Goal: Task Accomplishment & Management: Manage account settings

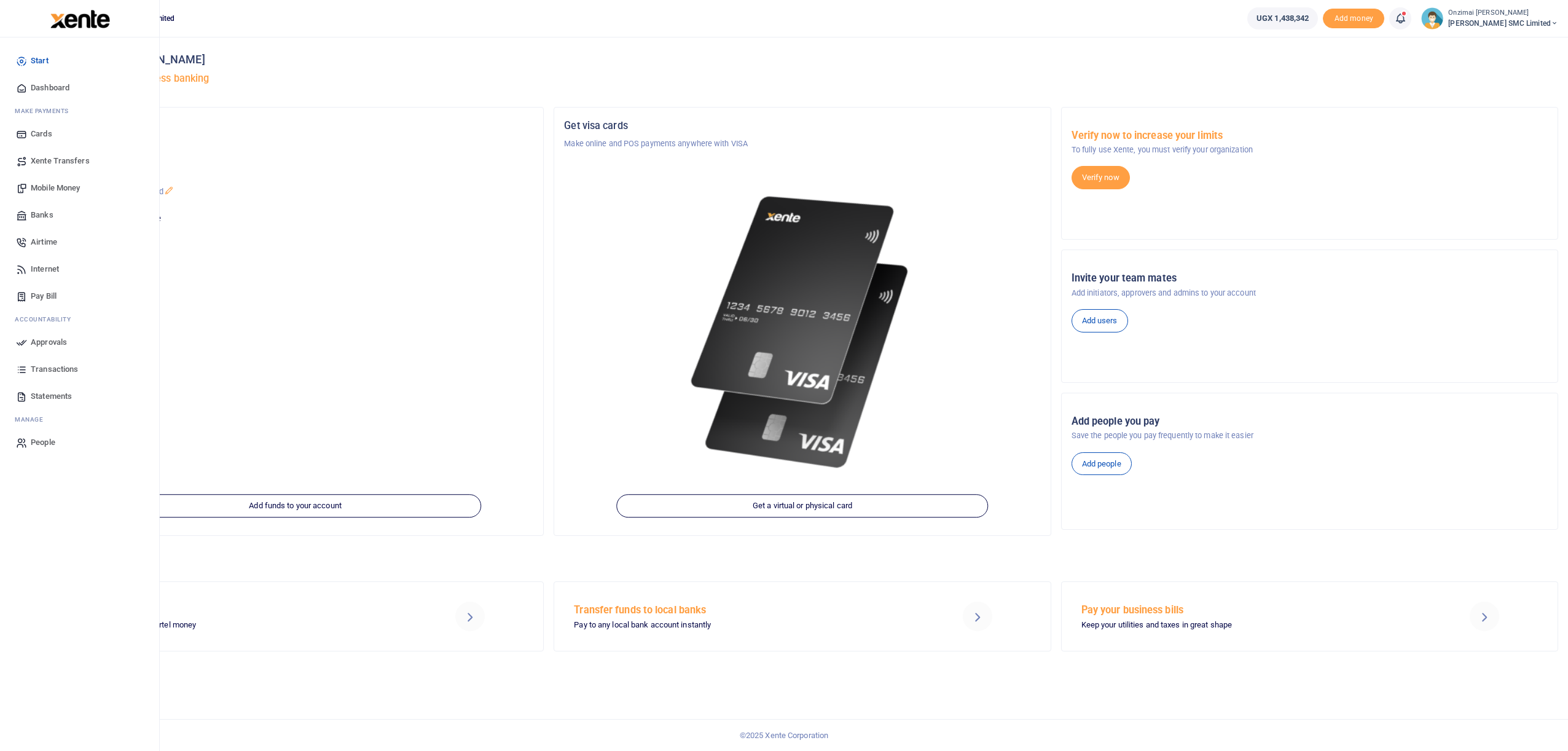
click at [58, 340] on span "Approvals" at bounding box center [48, 342] width 36 height 12
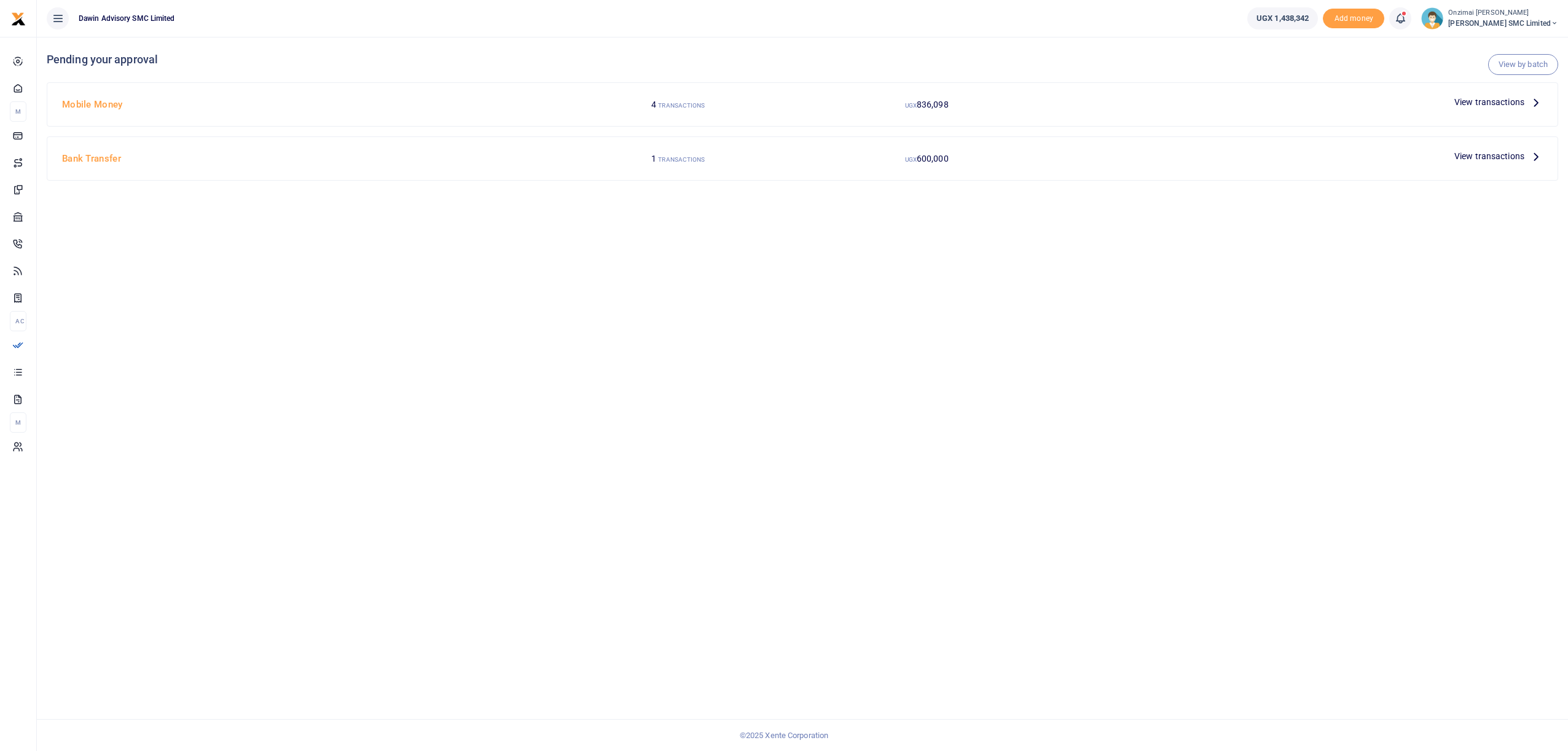
click at [1475, 107] on span "View transactions" at bounding box center [1489, 102] width 70 height 14
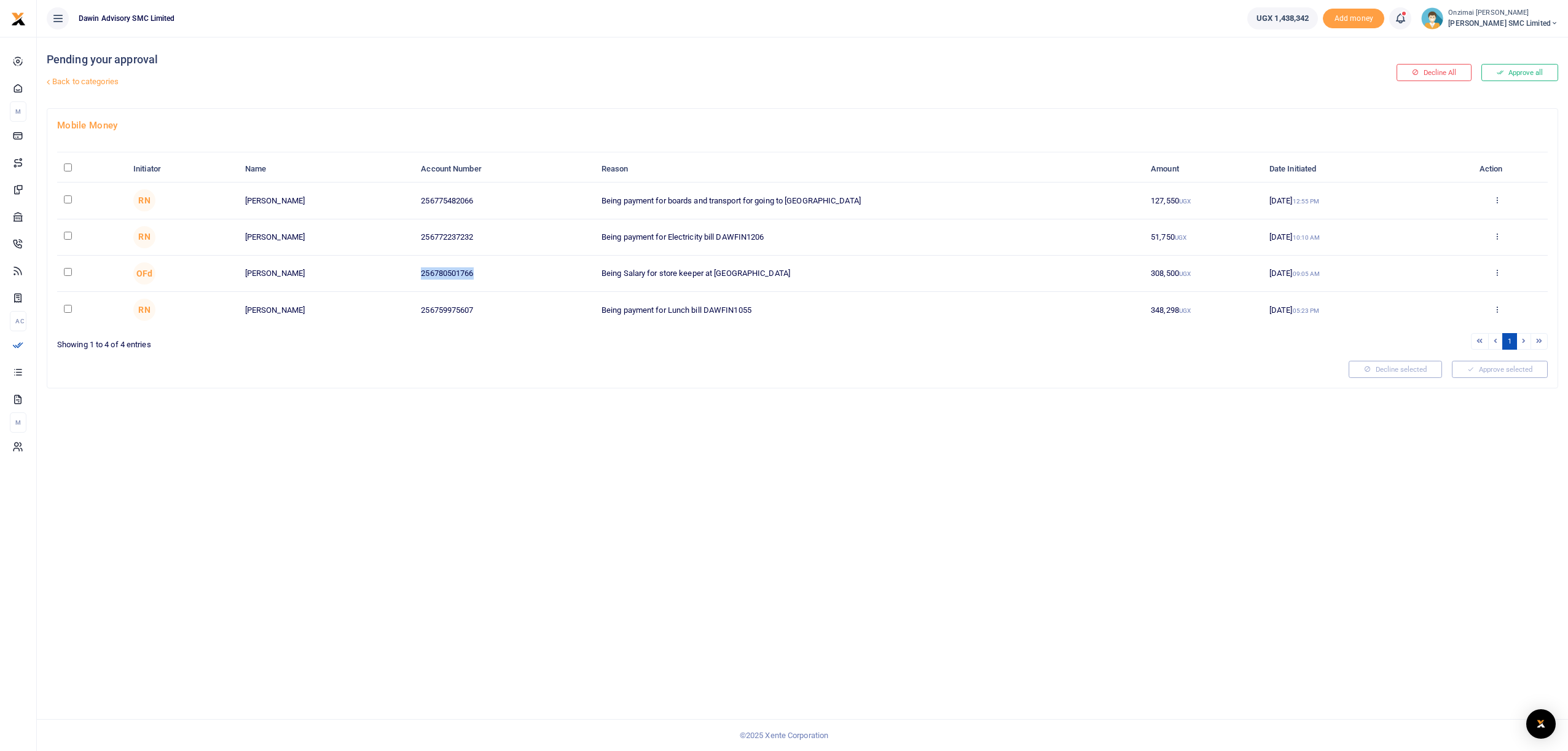
drag, startPoint x: 421, startPoint y: 273, endPoint x: 496, endPoint y: 274, distance: 75.0
click at [496, 274] on td "256780501766" at bounding box center [505, 273] width 181 height 36
copy td "256780501766"
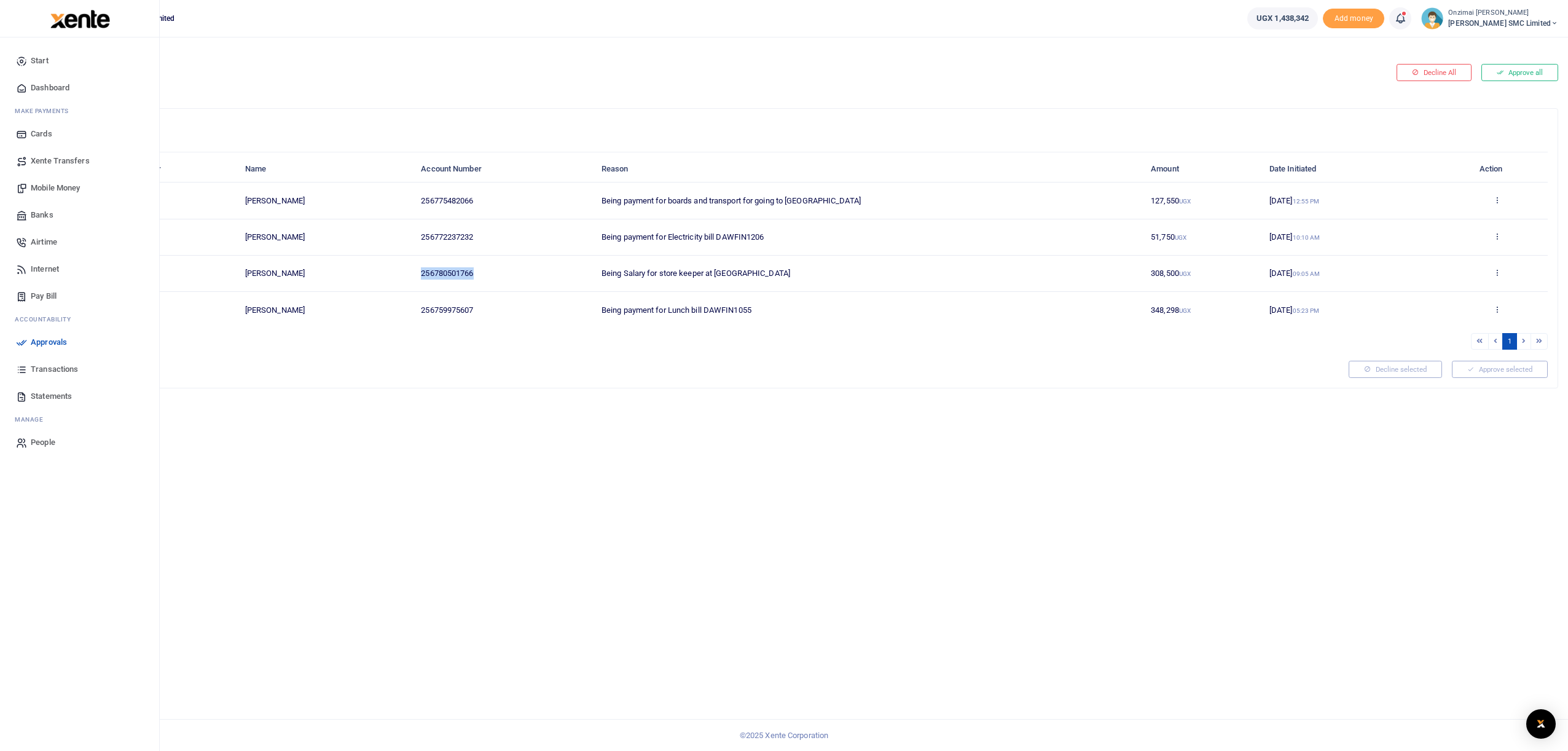
click at [56, 187] on span "Mobile Money" at bounding box center [55, 188] width 49 height 12
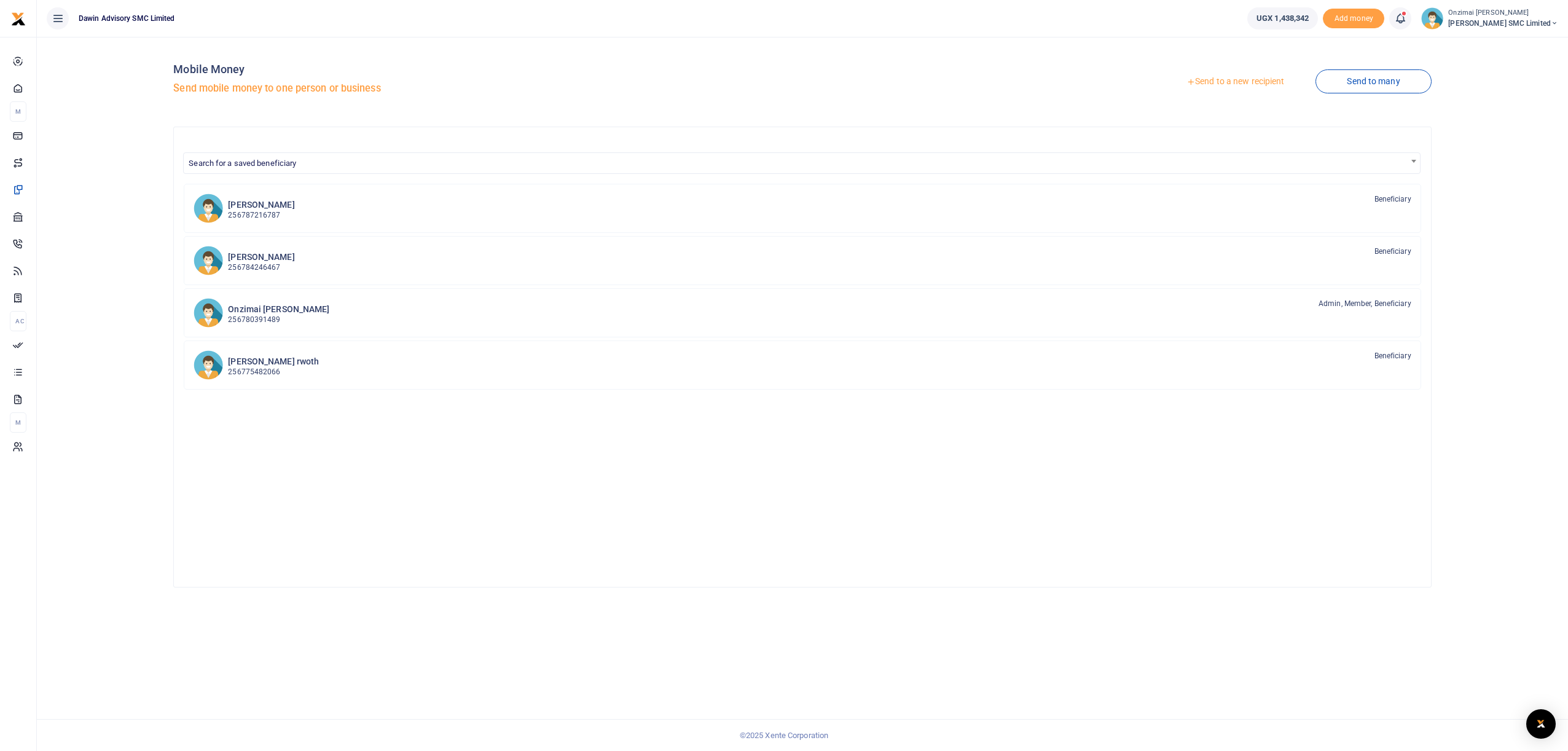
click at [1230, 81] on link "Send to a new recipient" at bounding box center [1235, 81] width 160 height 22
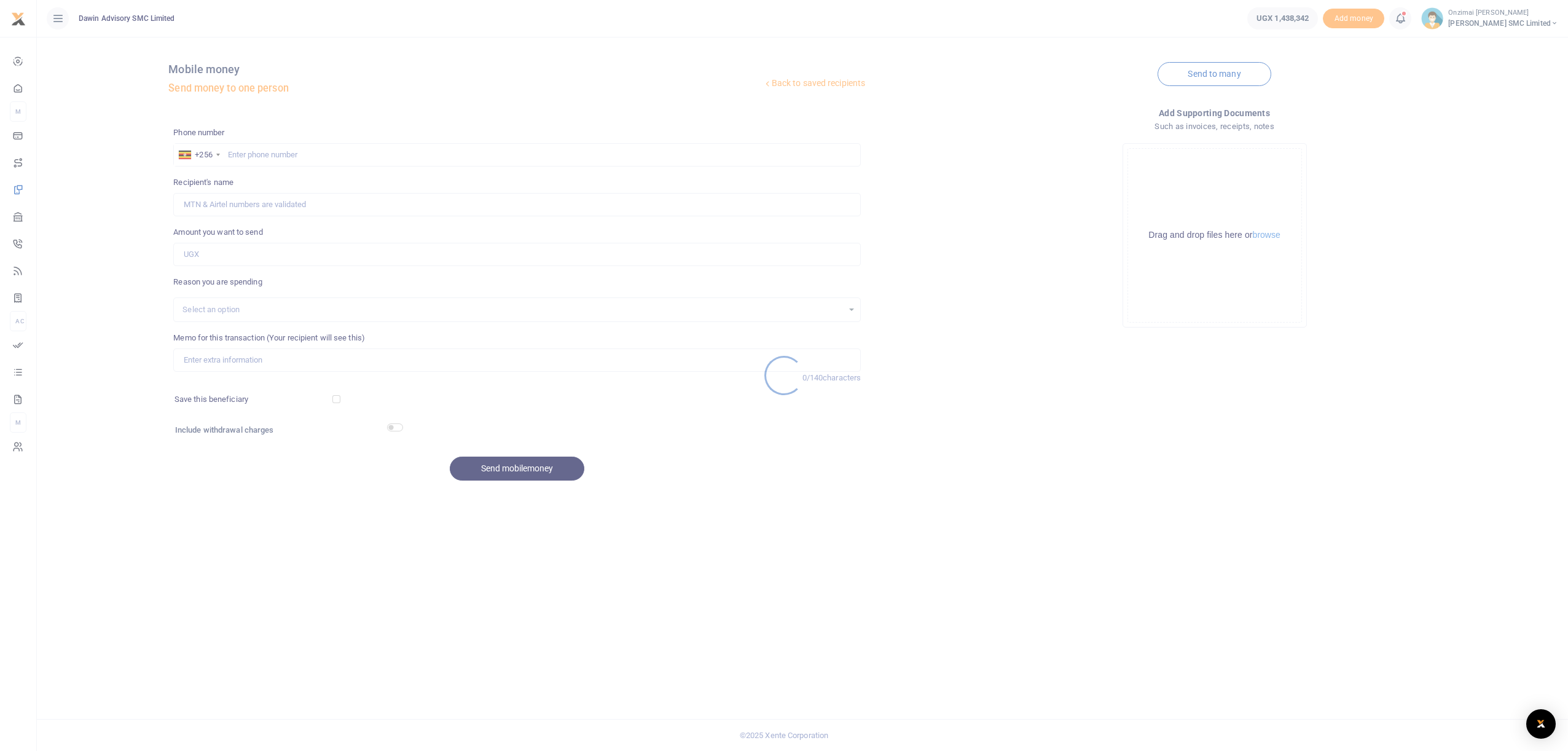
click at [255, 154] on div at bounding box center [784, 376] width 1568 height 751
click at [255, 151] on div at bounding box center [784, 376] width 1568 height 751
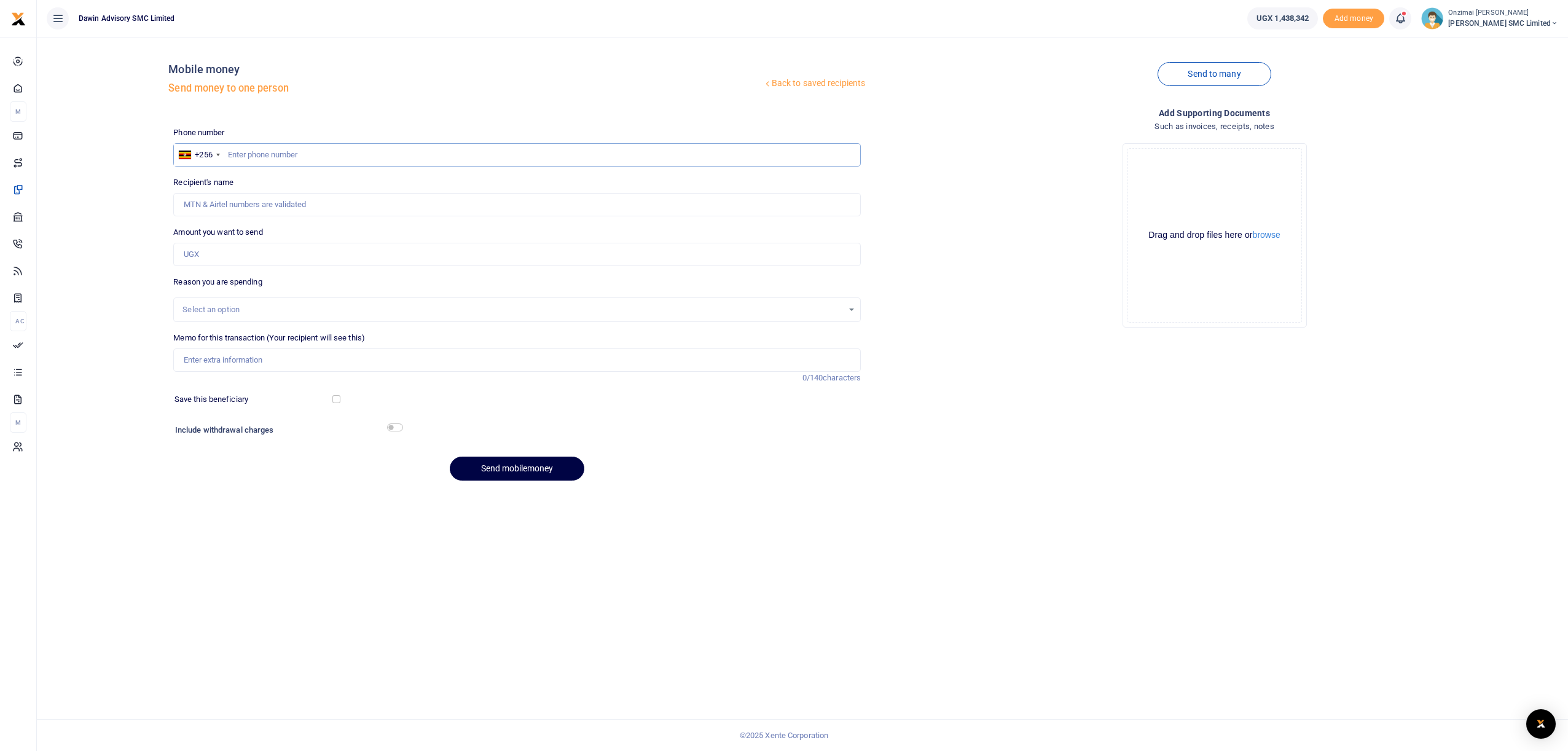
click at [276, 156] on input "text" at bounding box center [517, 155] width 687 height 23
paste input "256780501766"
type input "256780501766"
click at [242, 156] on input "256780501766" at bounding box center [517, 155] width 687 height 23
type input "Brenda Nerima"
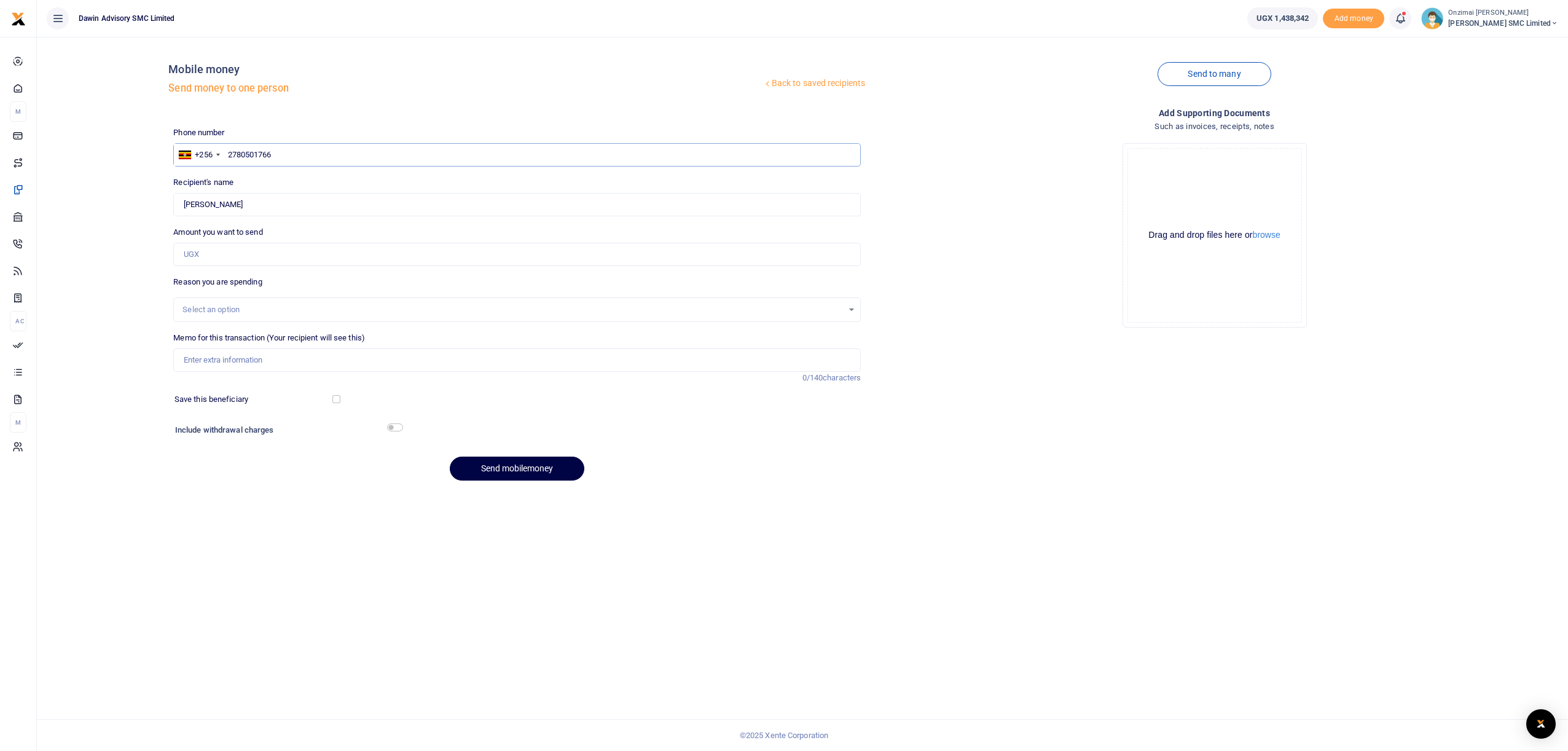
type input "780501766"
type input "Brenda Nerima"
type input "0780501766"
click at [224, 249] on input "Amount you want to send" at bounding box center [517, 254] width 687 height 23
type input "350,000"
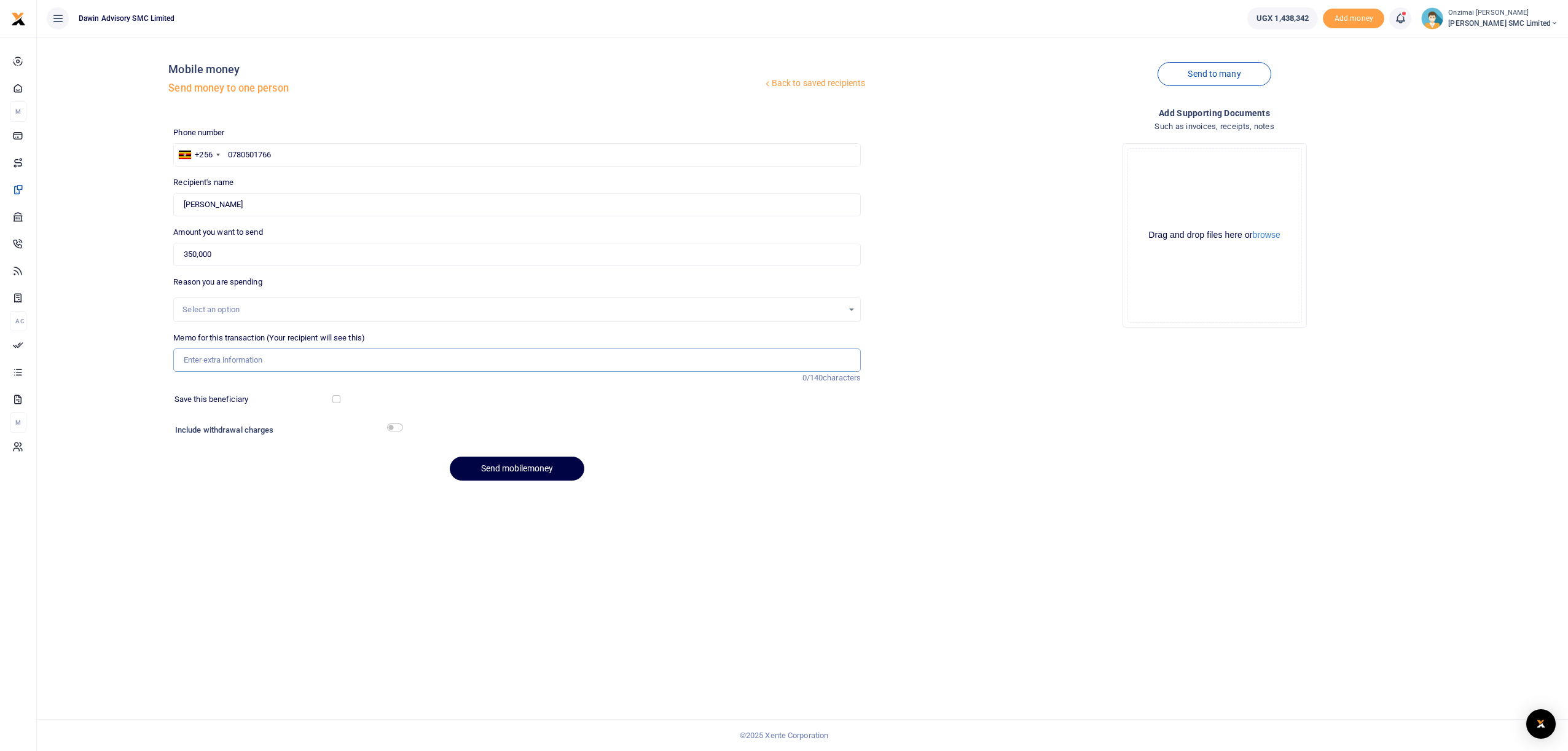
click at [236, 359] on input "Memo for this transaction (Your recipient will see this)" at bounding box center [517, 360] width 687 height 23
type input "Being Salary for Store Manager in Rwibaale"
click at [397, 428] on input "checkbox" at bounding box center [395, 427] width 16 height 8
checkbox input "true"
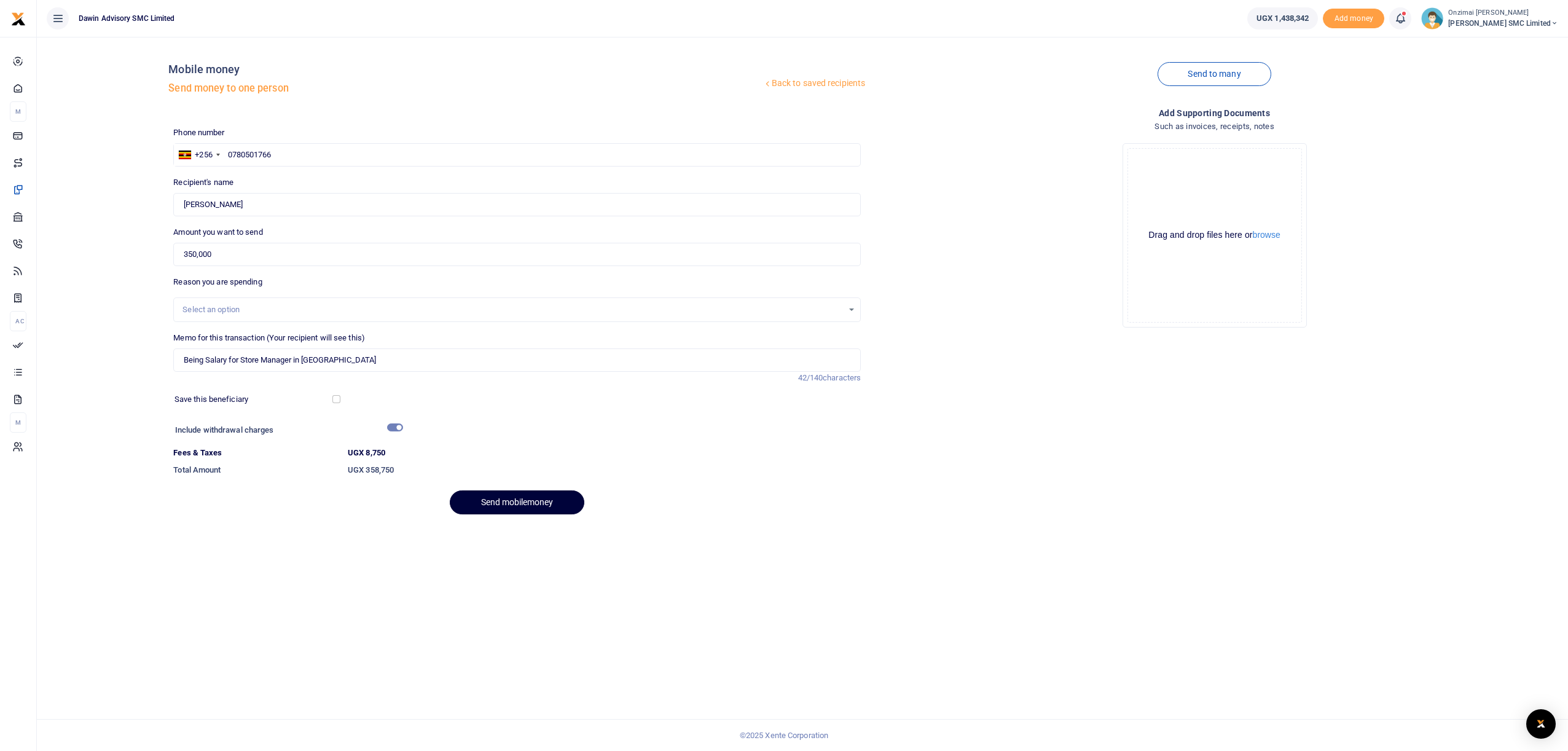
click at [519, 509] on button "Send mobilemoney" at bounding box center [517, 502] width 134 height 24
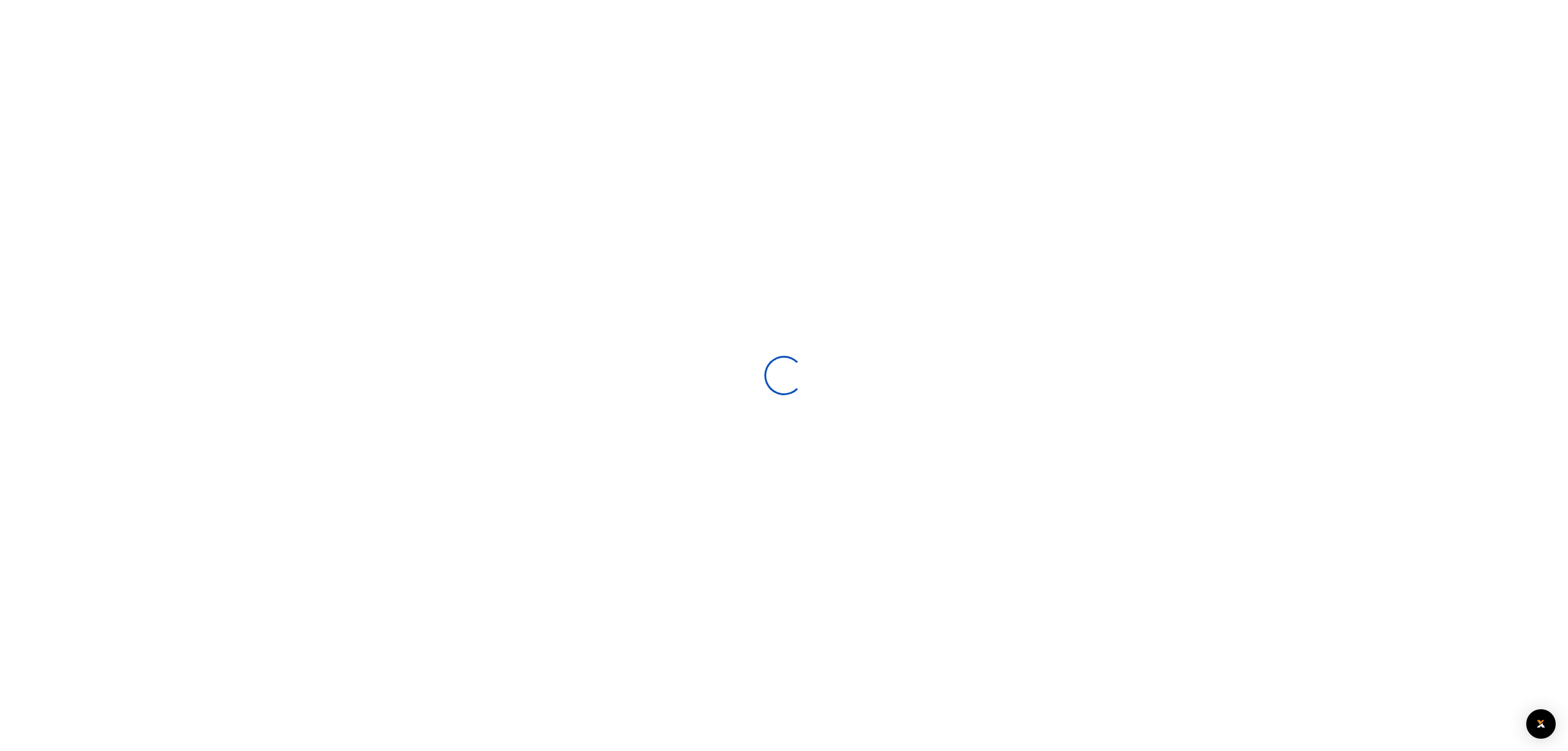
select select
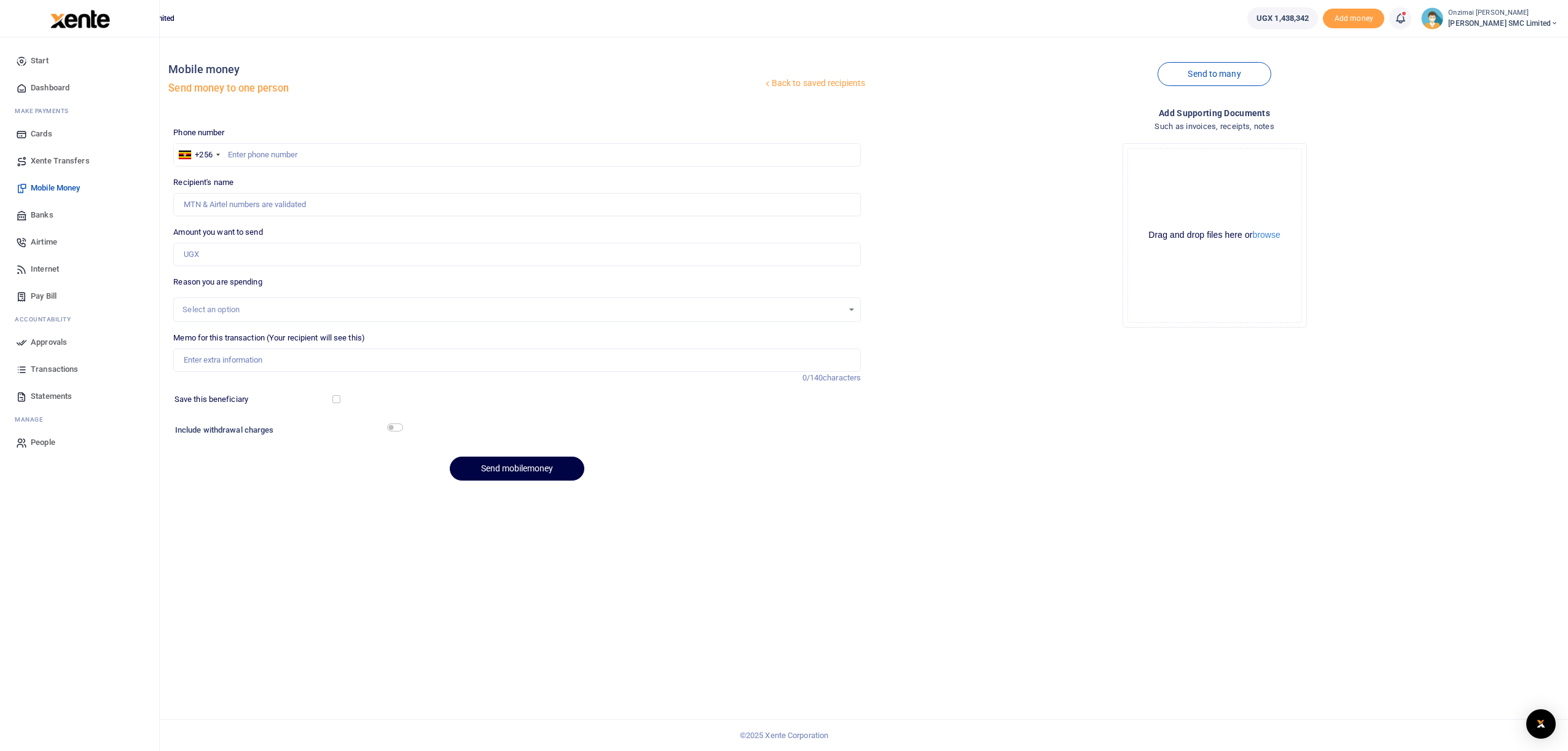
click at [50, 343] on span "Approvals" at bounding box center [48, 342] width 36 height 12
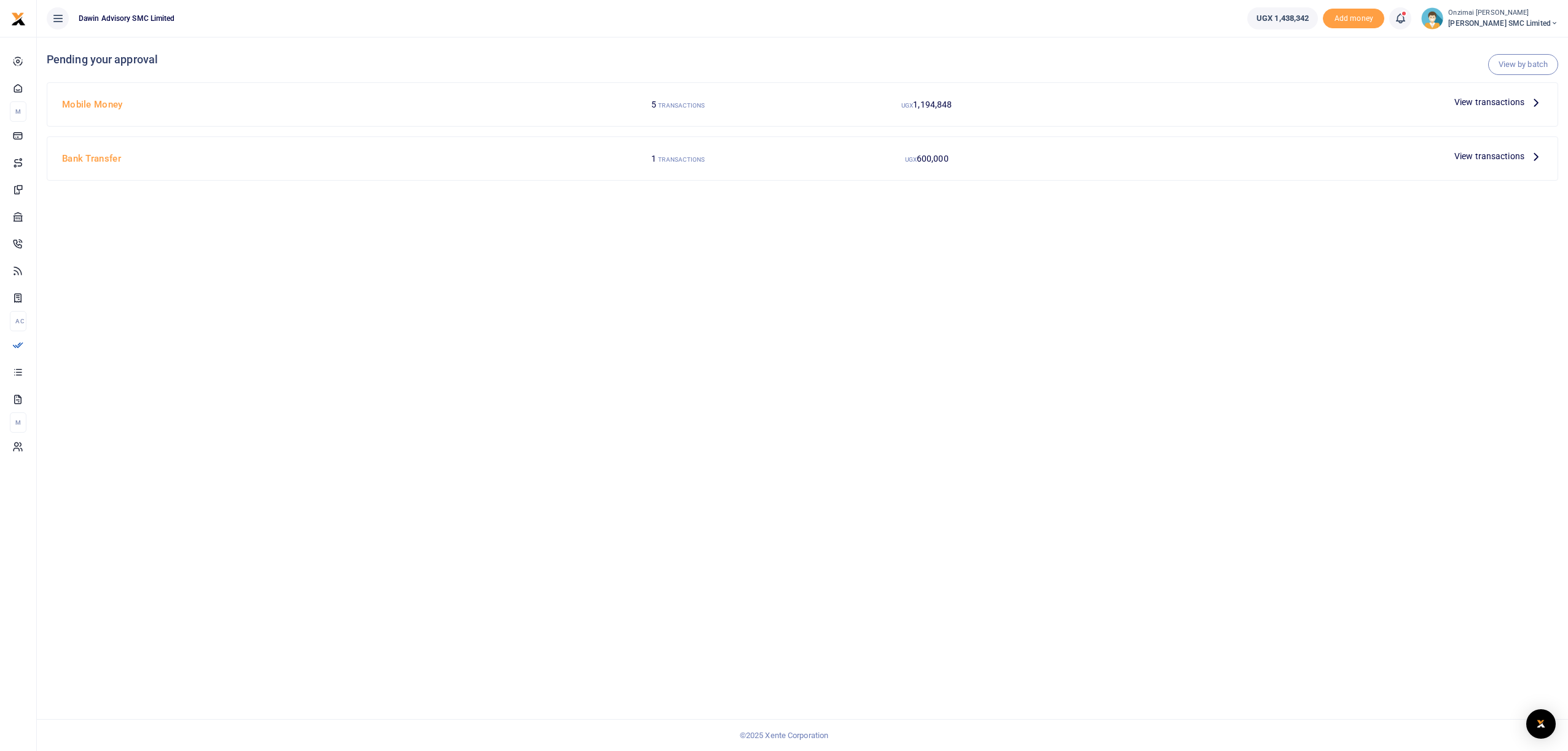
click at [1482, 105] on span "View transactions" at bounding box center [1489, 102] width 70 height 14
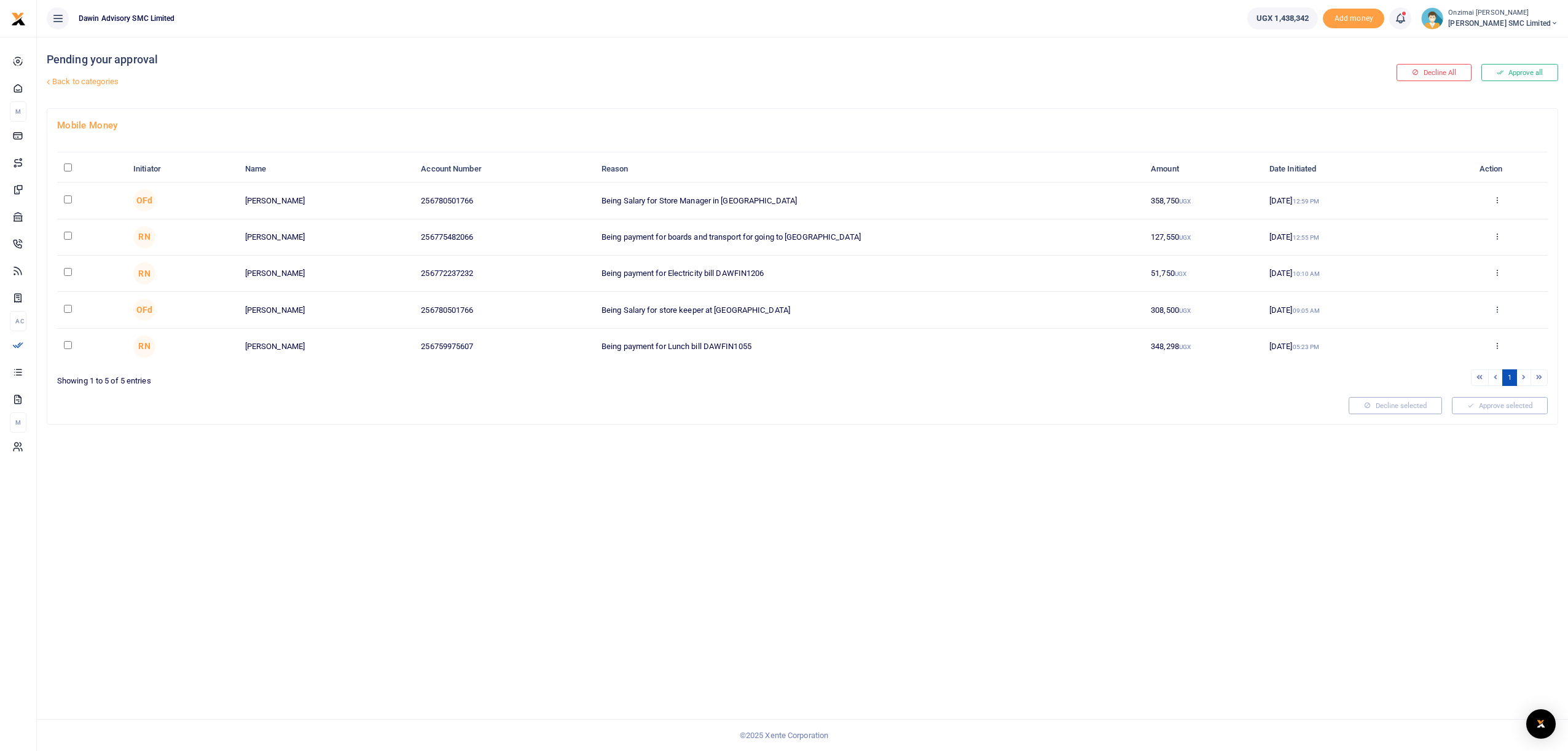
click at [69, 200] on input "checkbox" at bounding box center [68, 200] width 8 height 8
checkbox input "true"
click at [68, 236] on input "checkbox" at bounding box center [68, 236] width 8 height 8
checkbox input "true"
click at [66, 266] on td at bounding box center [92, 273] width 69 height 36
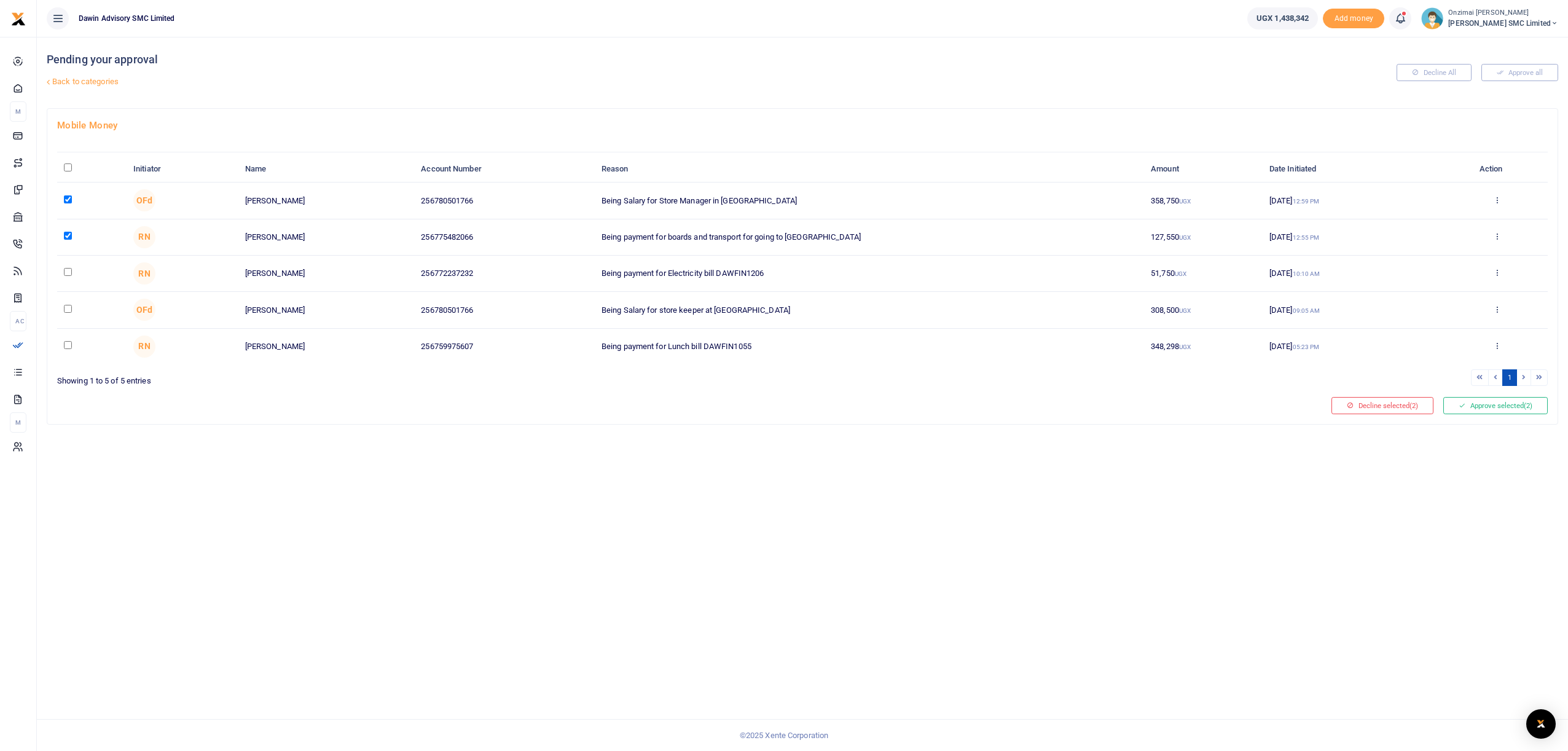
click at [67, 270] on input "checkbox" at bounding box center [68, 272] width 8 height 8
checkbox input "true"
click at [1501, 407] on button "Approve selected (3)" at bounding box center [1495, 405] width 105 height 17
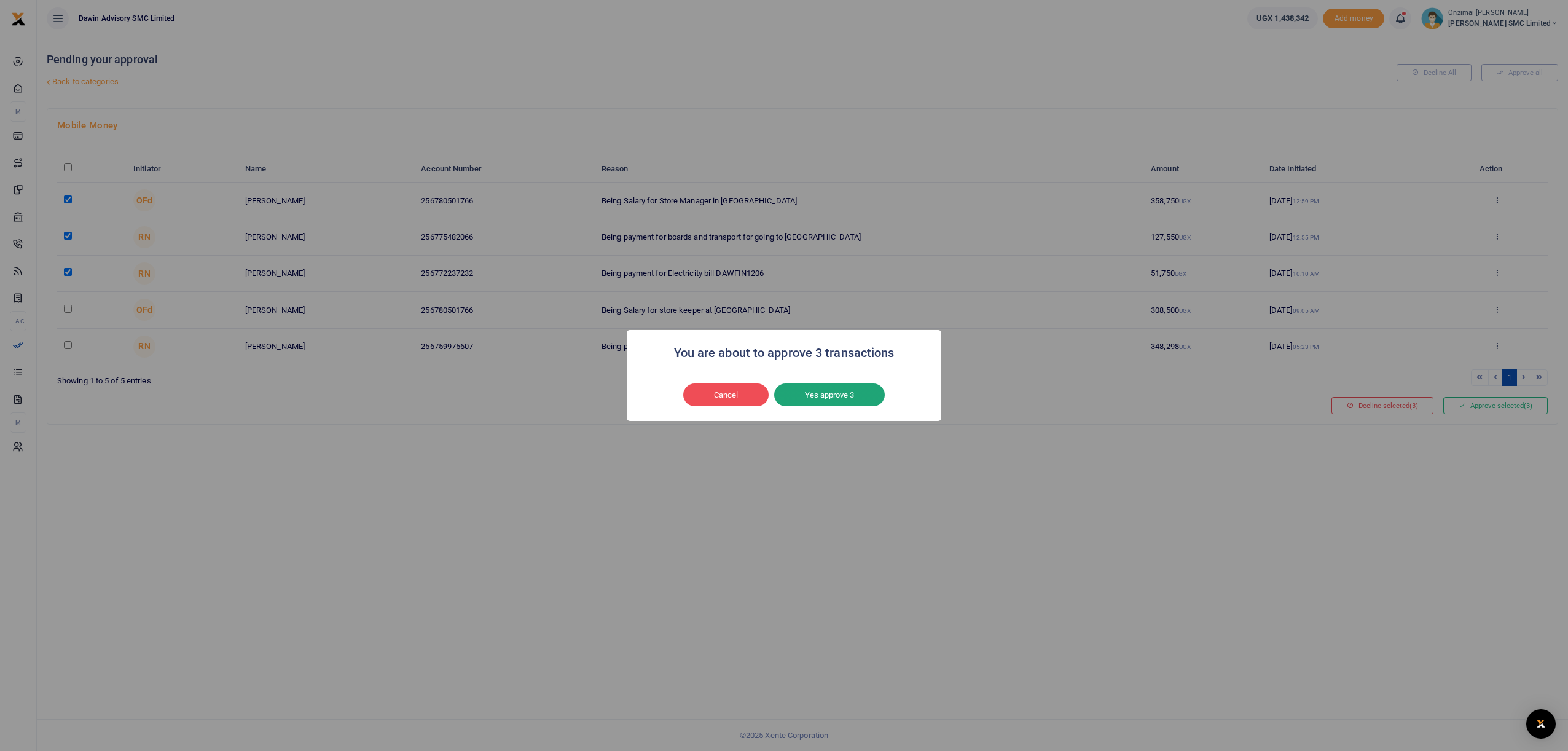
click at [826, 403] on button "Yes approve 3" at bounding box center [829, 395] width 111 height 23
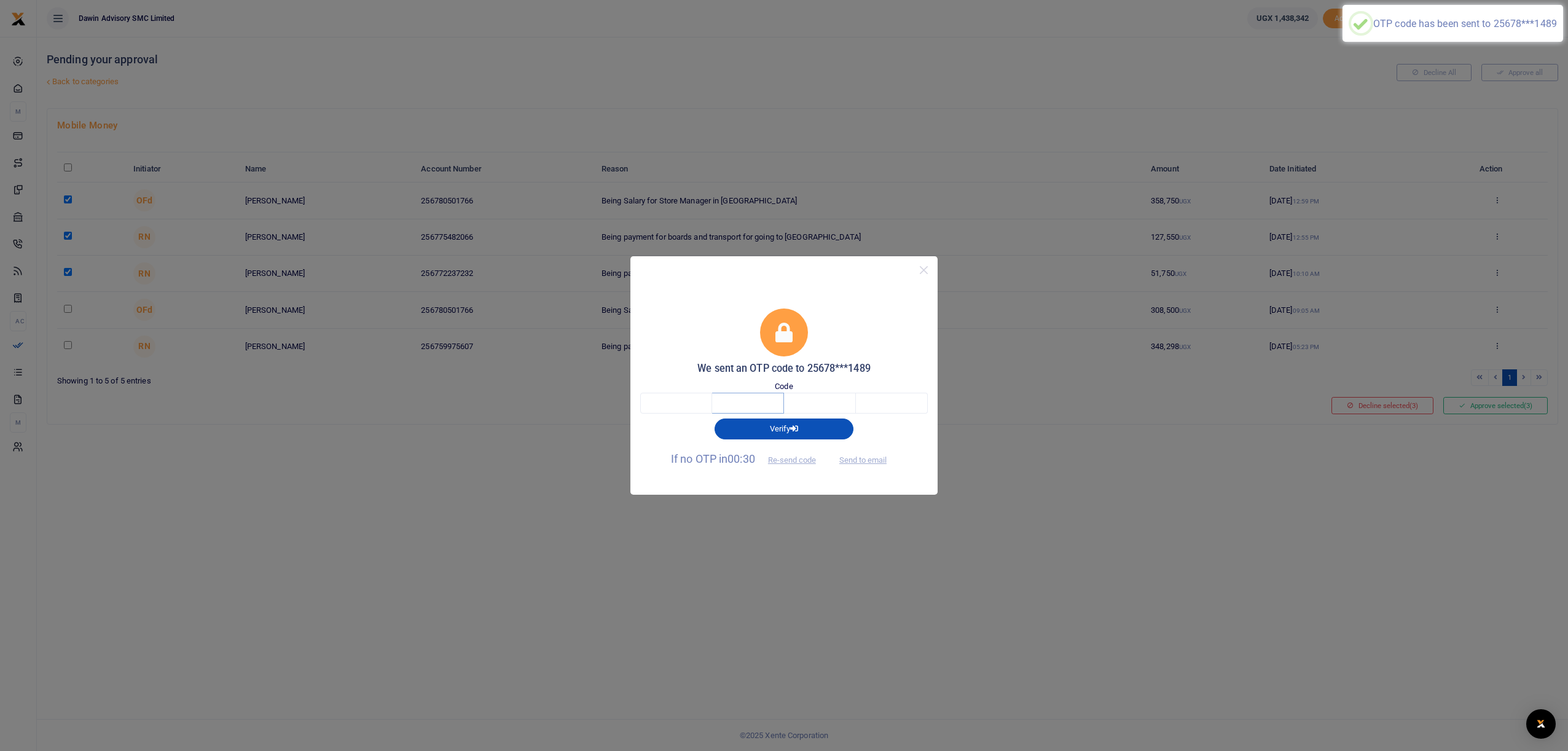
click at [722, 392] on input "text" at bounding box center [748, 403] width 72 height 21
click at [691, 401] on input "text" at bounding box center [676, 403] width 72 height 21
type input "7"
type input "6"
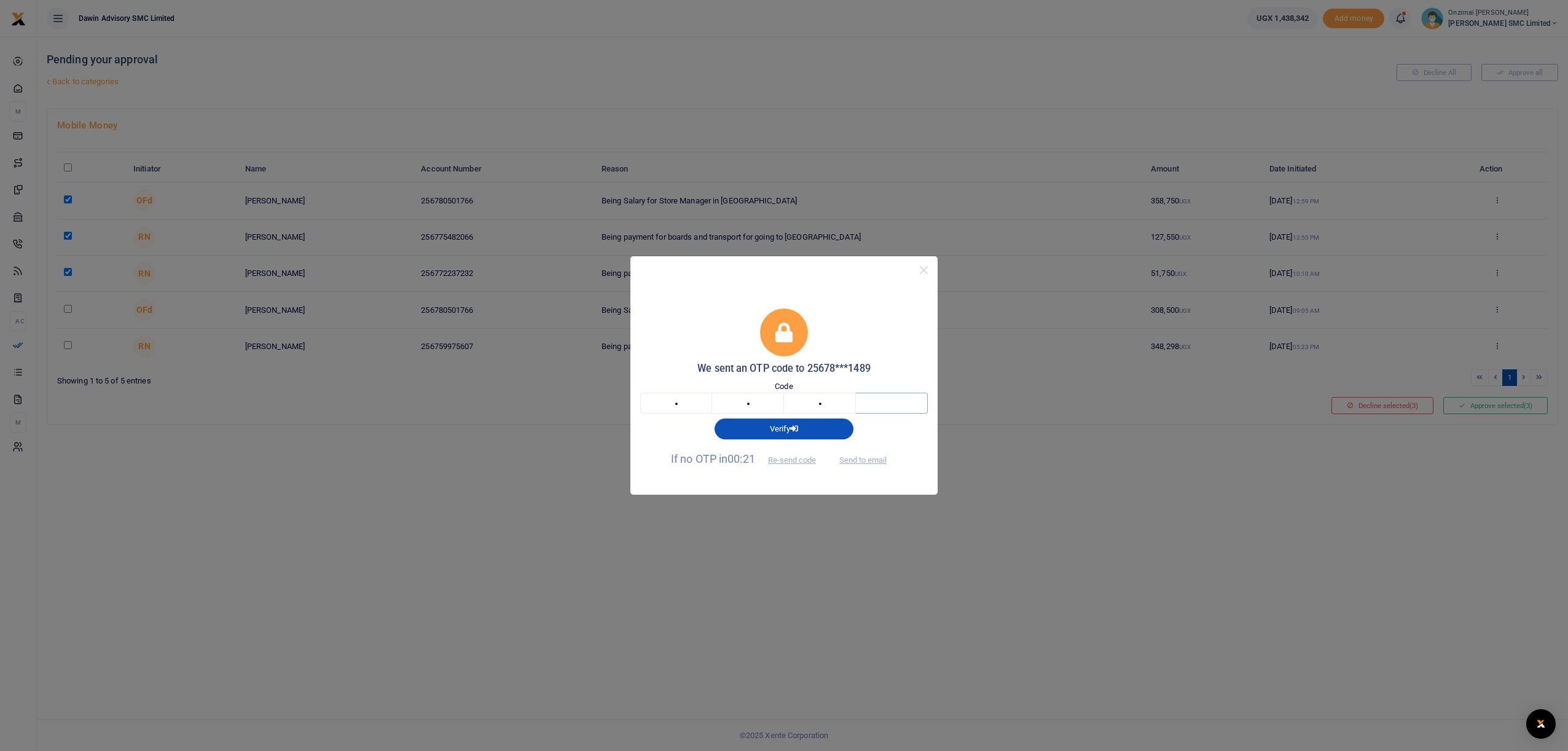
type input "3"
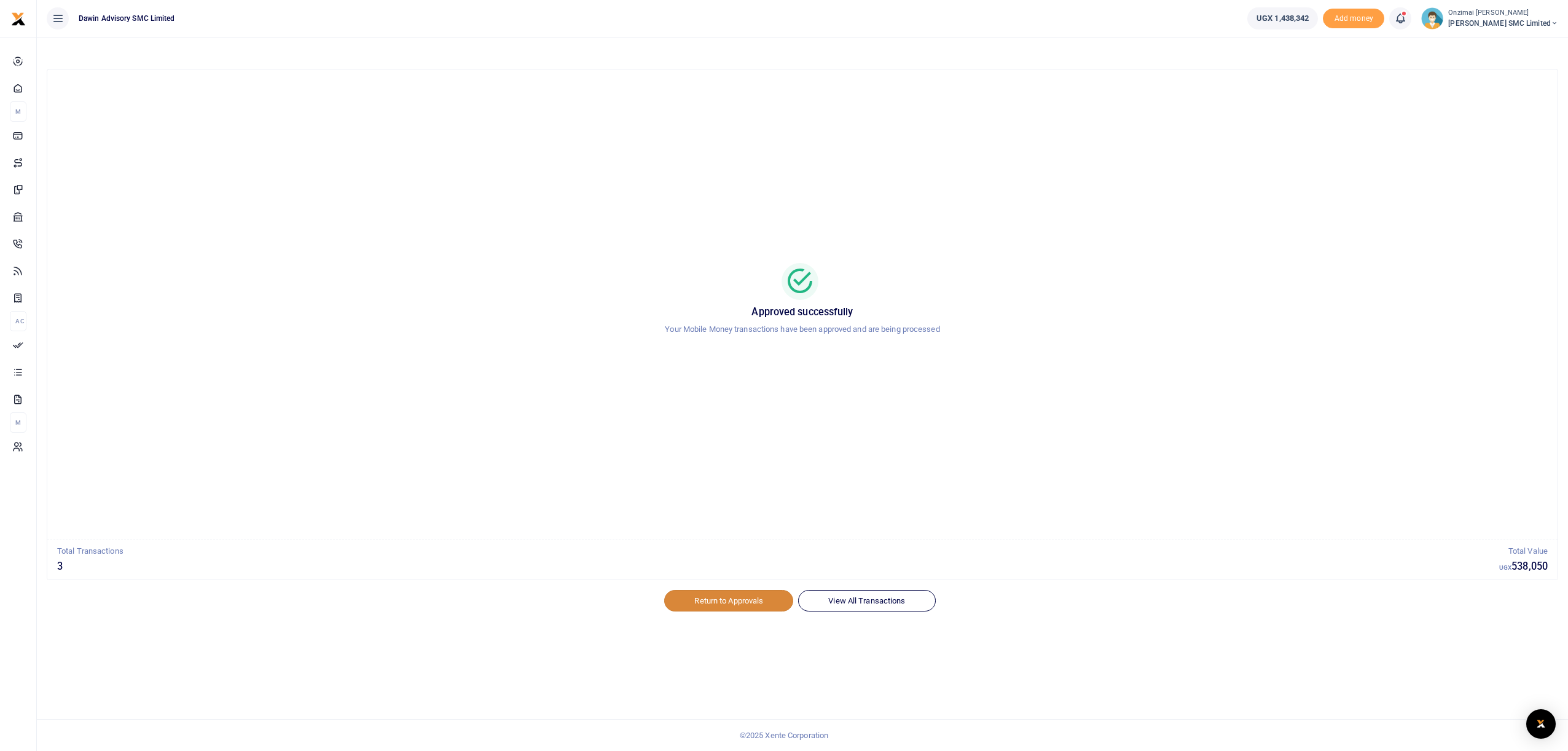
click at [754, 600] on link "Return to Approvals" at bounding box center [729, 600] width 129 height 21
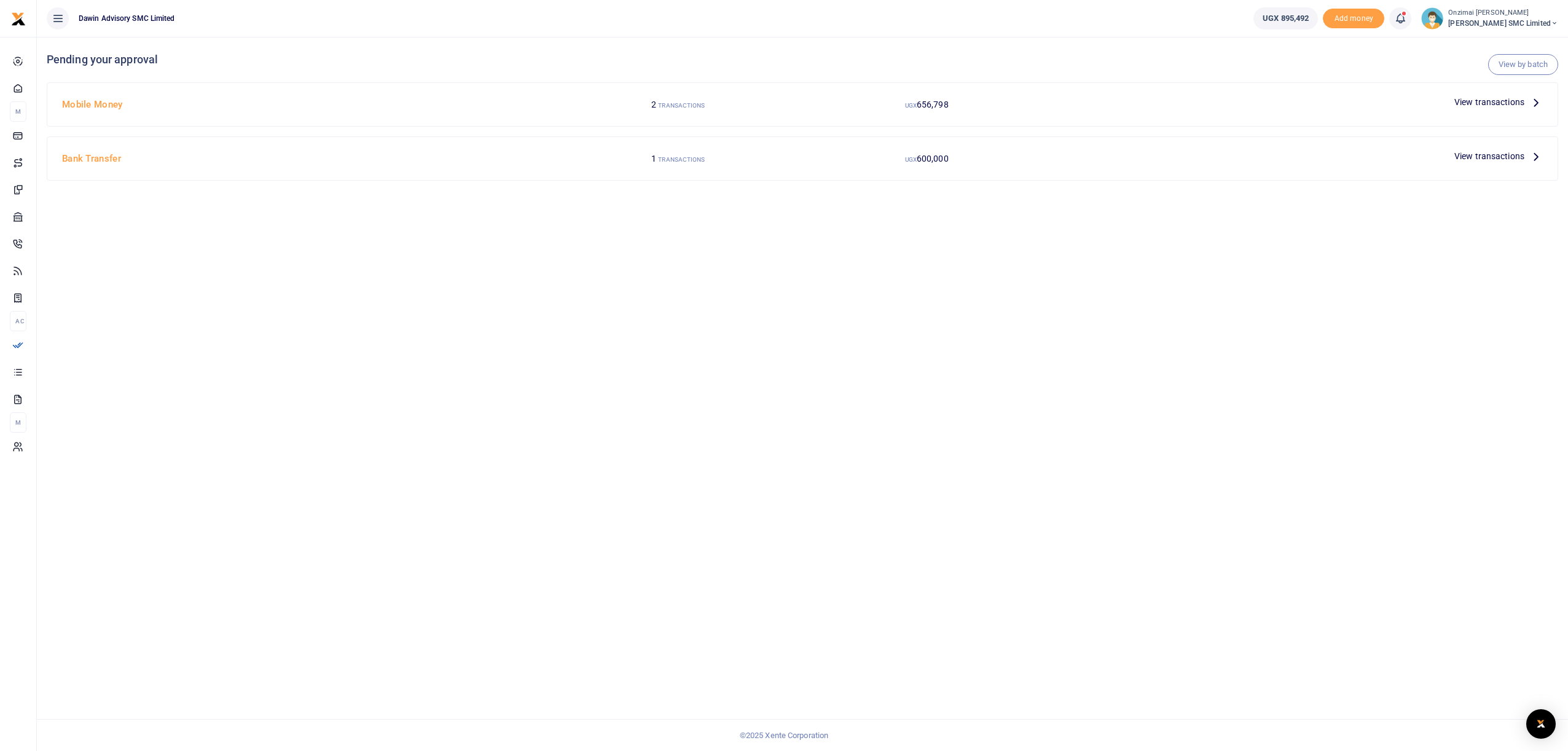
click at [1474, 106] on span "View transactions" at bounding box center [1489, 102] width 70 height 14
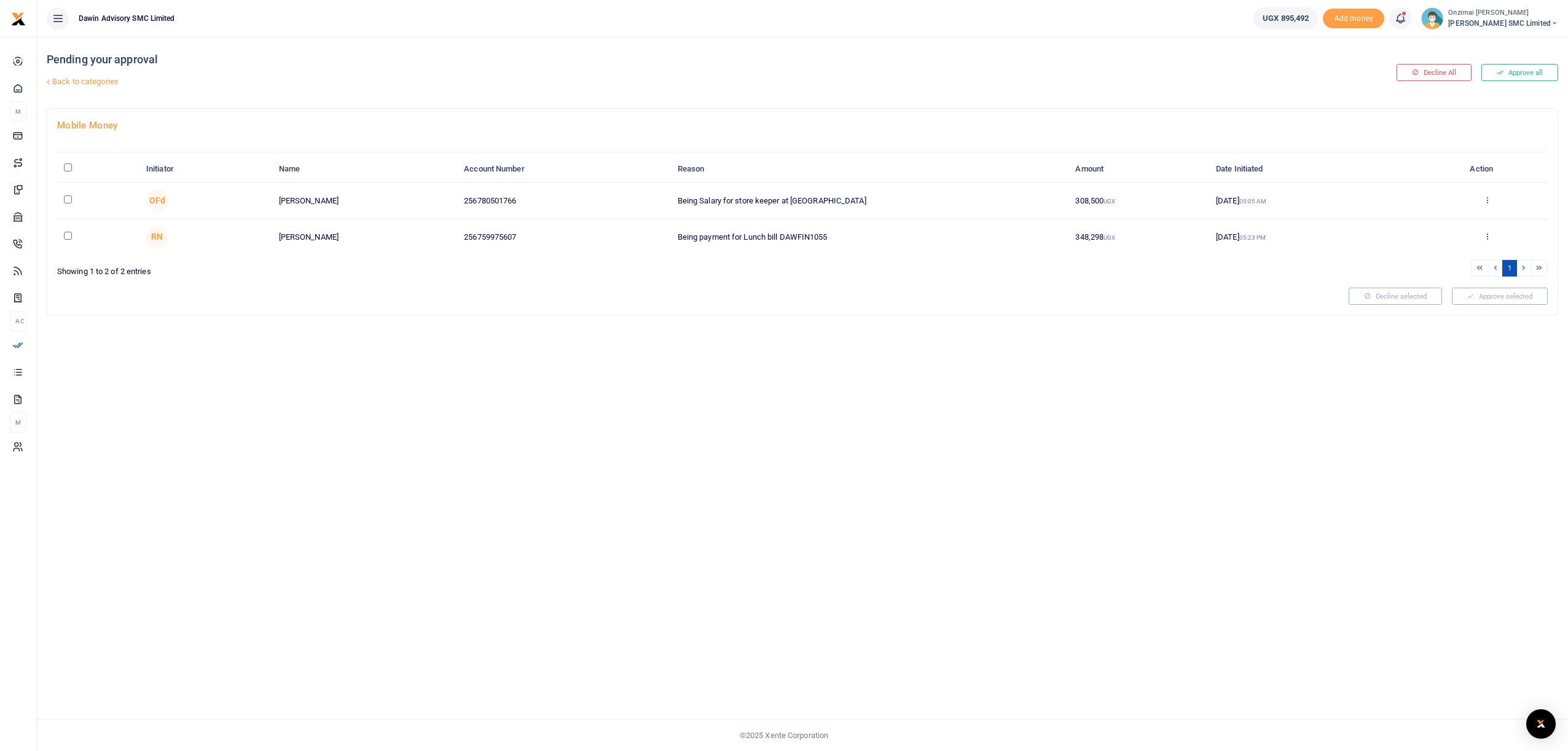
click at [72, 200] on td at bounding box center [98, 200] width 82 height 36
click at [1489, 200] on icon at bounding box center [1487, 200] width 8 height 9
click at [1442, 250] on link "Decline" at bounding box center [1442, 247] width 97 height 17
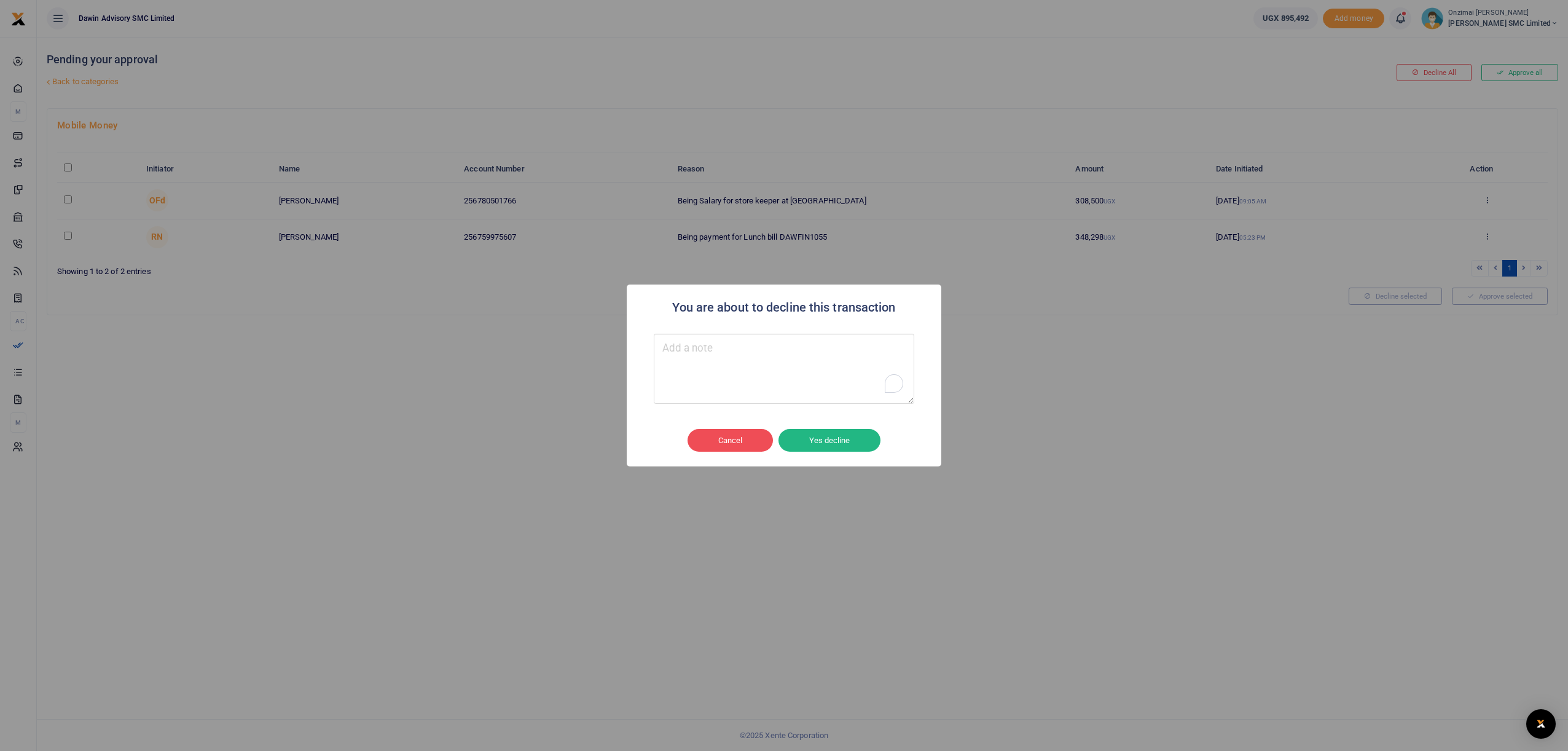
click at [827, 365] on textarea "To enrich screen reader interactions, please activate Accessibility in Grammarl…" at bounding box center [784, 368] width 261 height 70
click at [691, 356] on textarea "To enrich screen reader interactions, please activate Accessibility in Grammarl…" at bounding box center [784, 368] width 261 height 70
type textarea "Duplicate transaction"
click at [810, 443] on button "Yes decline" at bounding box center [829, 441] width 102 height 23
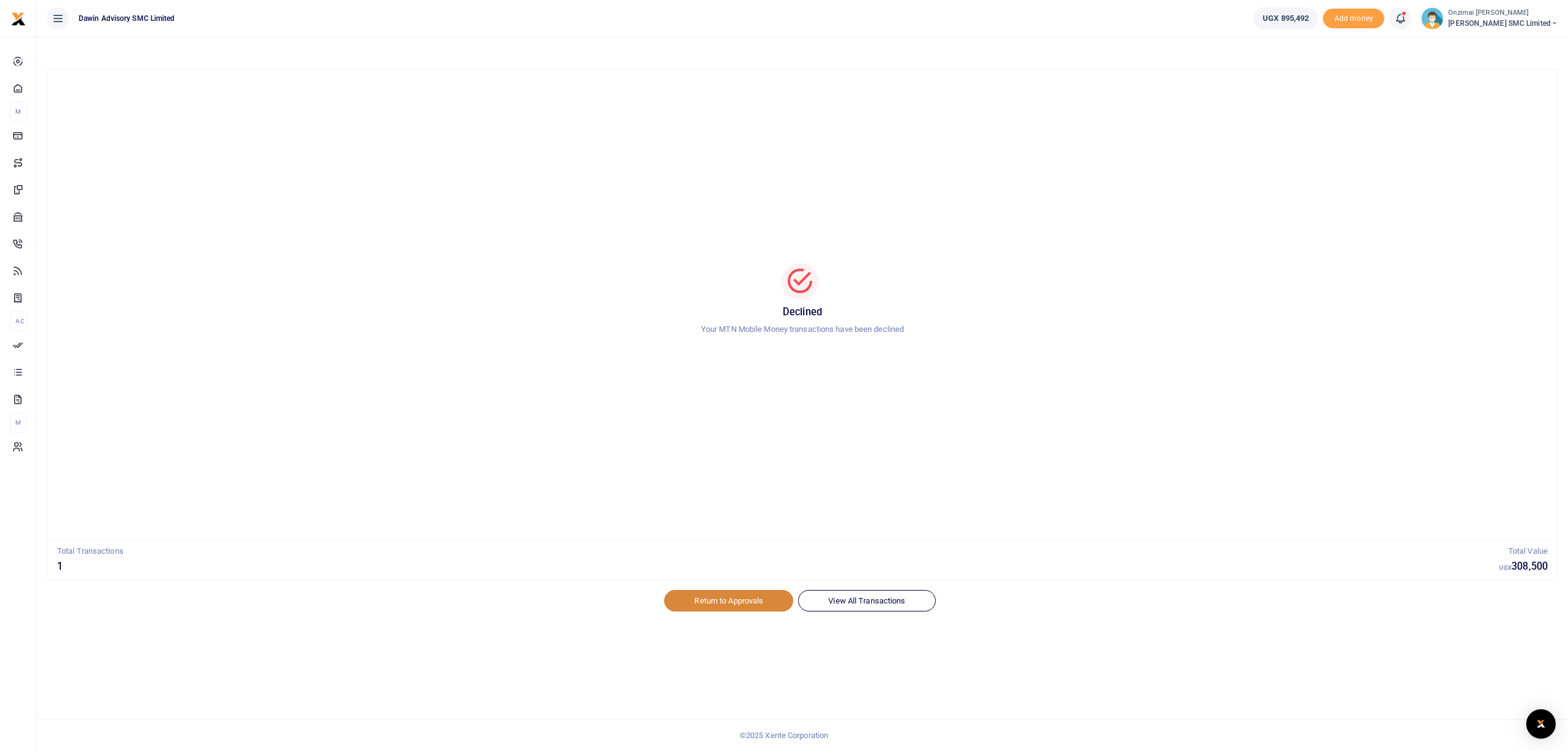
click at [740, 600] on link "Return to Approvals" at bounding box center [729, 600] width 129 height 21
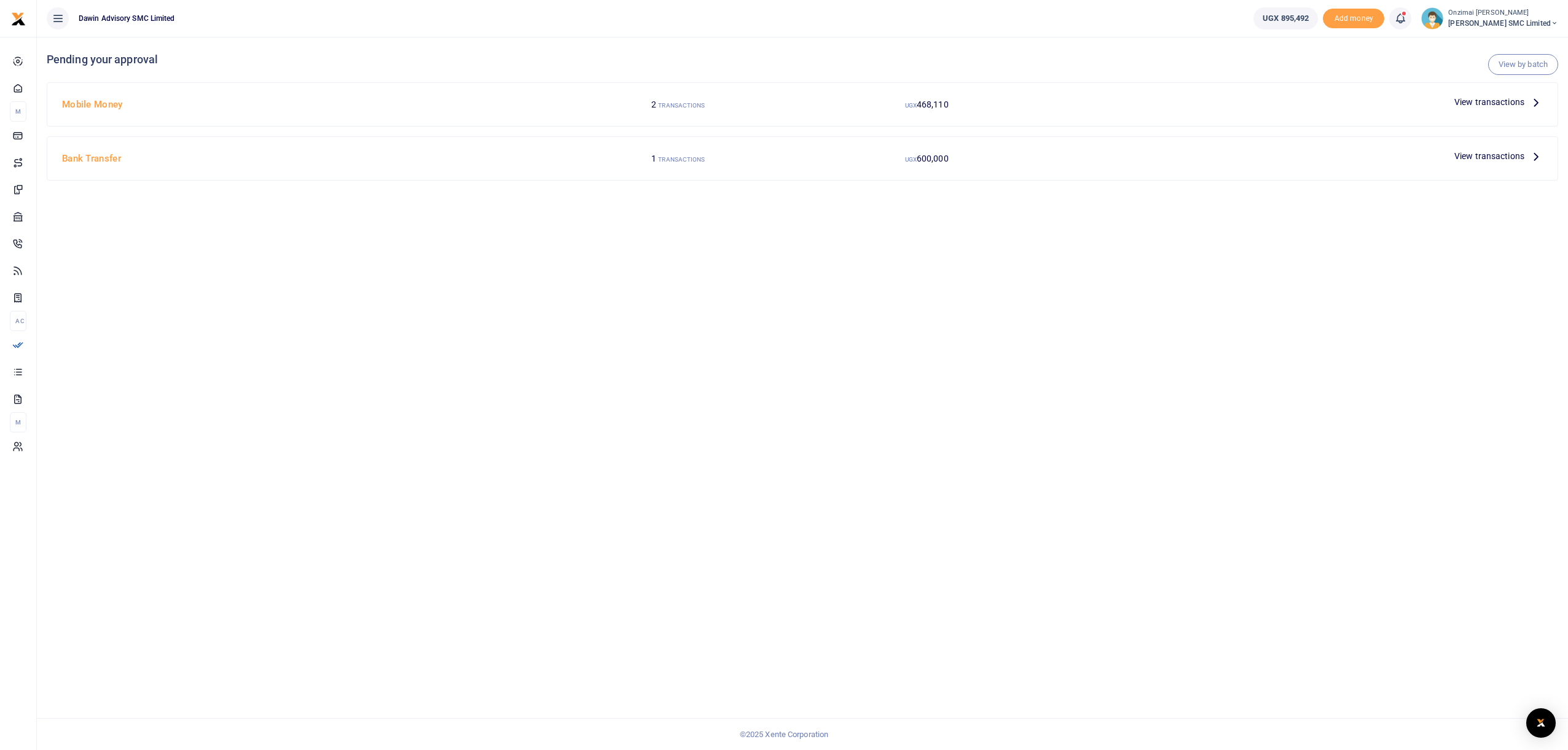
click at [1467, 100] on span "View transactions" at bounding box center [1489, 102] width 70 height 14
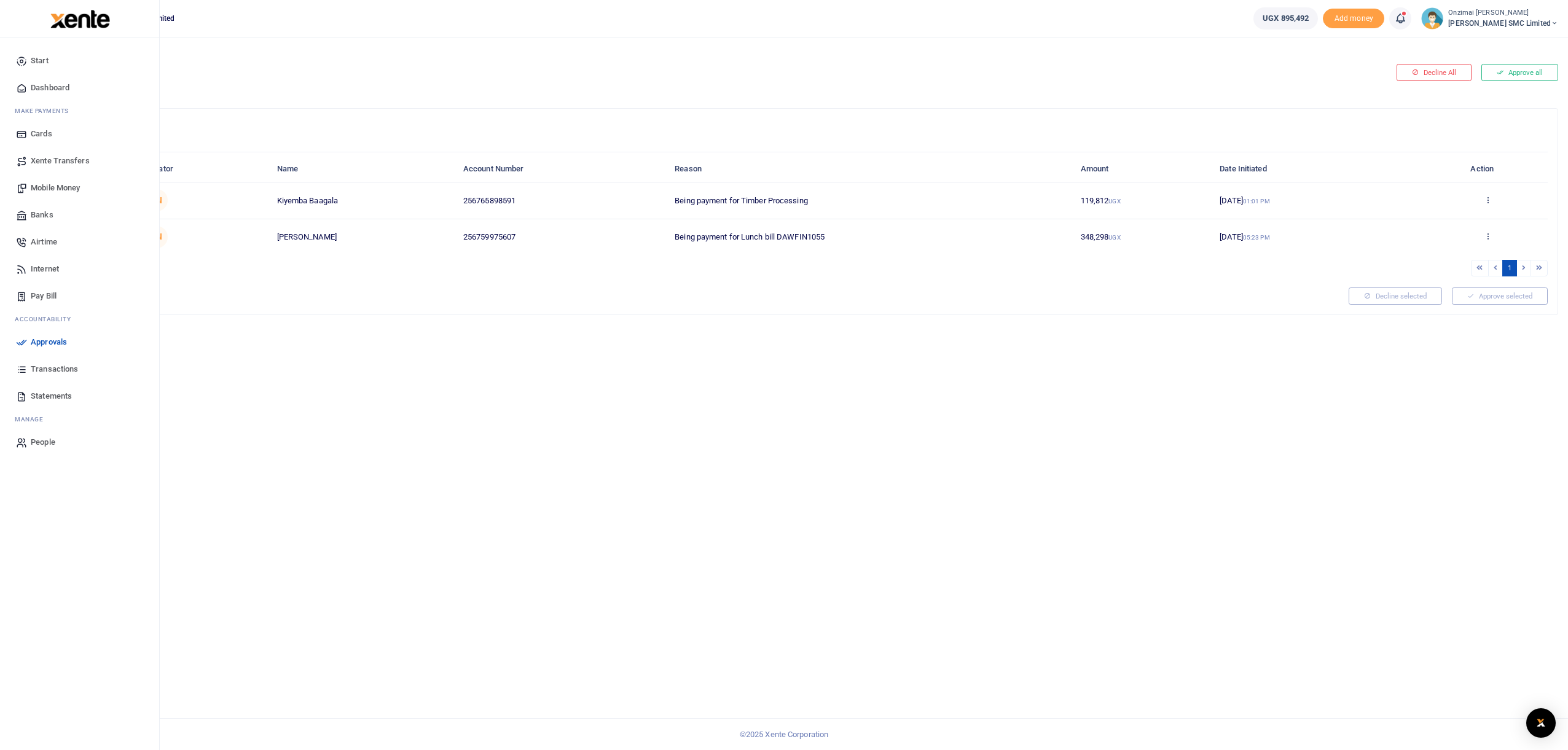
click at [45, 187] on span "Mobile Money" at bounding box center [55, 188] width 49 height 12
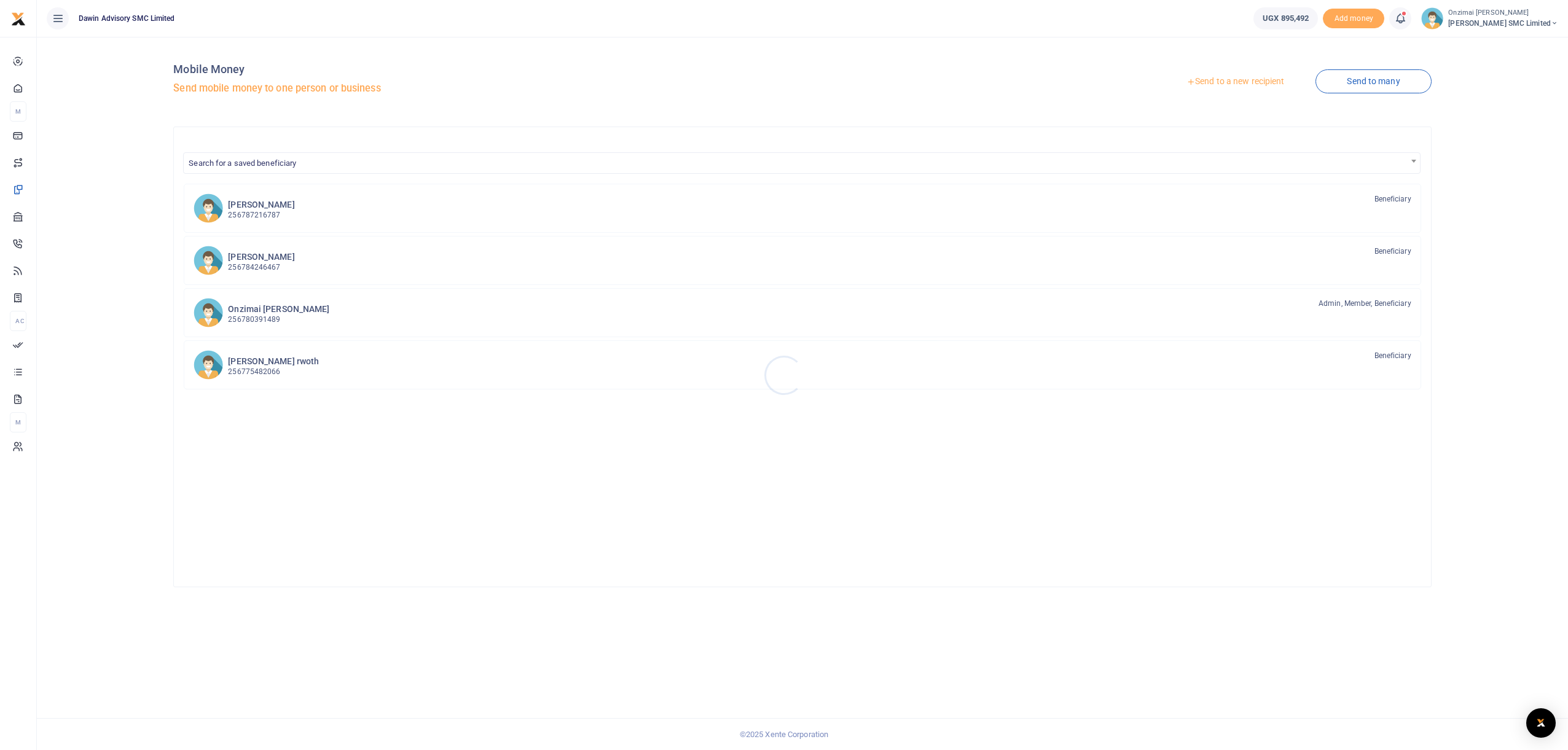
click at [294, 144] on div at bounding box center [784, 375] width 1568 height 750
click at [266, 158] on span "Search for a saved beneficiary" at bounding box center [242, 163] width 107 height 10
type input "0750300290"
click at [299, 132] on div "Search for a saved beneficiary [PERSON_NAME] 256787216787 Beneficiary [PERSON_N…" at bounding box center [802, 356] width 1258 height 461
click at [1203, 83] on link "Send to a new recipient" at bounding box center [1235, 81] width 160 height 22
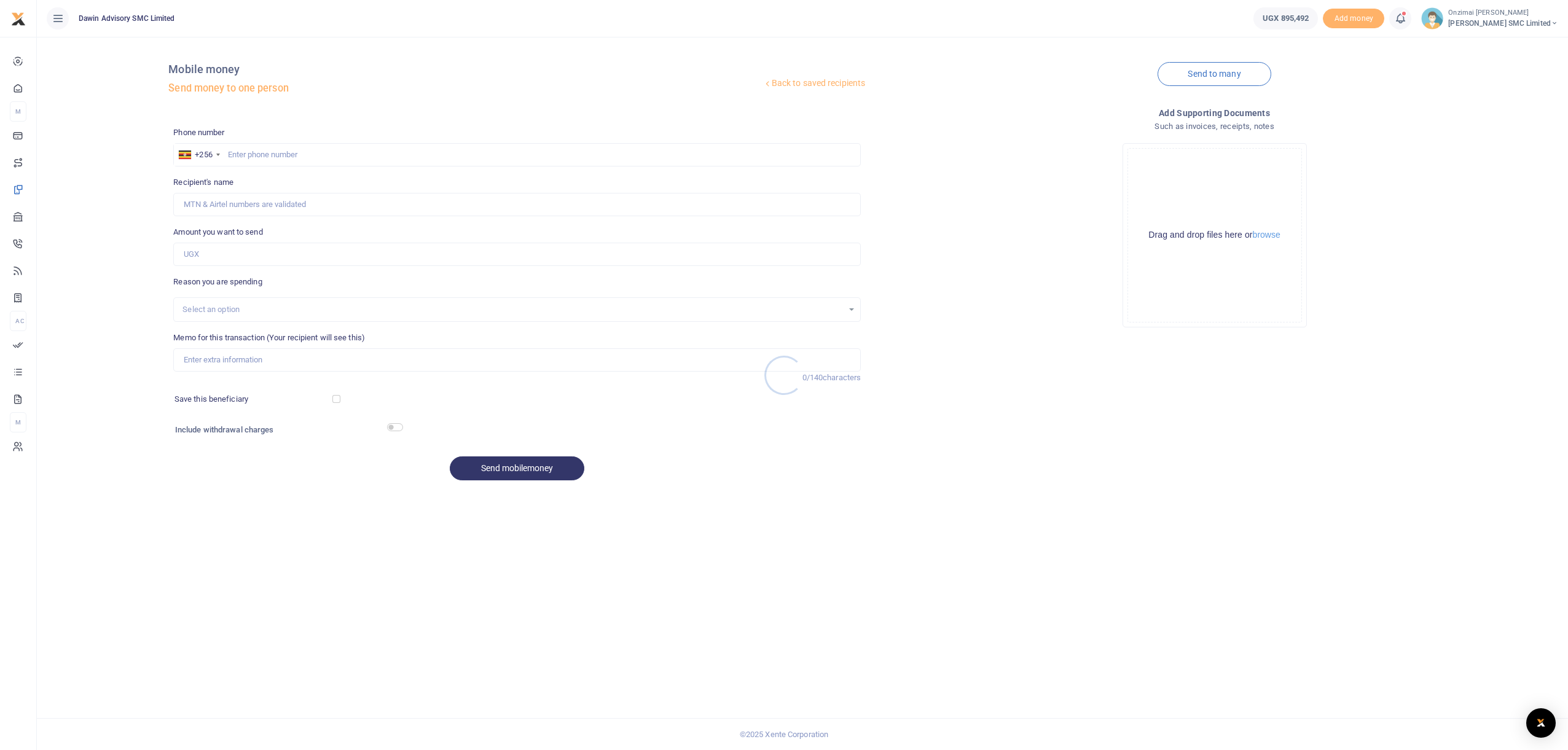
click at [344, 156] on div at bounding box center [784, 375] width 1568 height 750
click at [335, 148] on input "text" at bounding box center [517, 155] width 687 height 23
type input "0750300290"
click at [219, 259] on input "Amount you want to send" at bounding box center [517, 254] width 687 height 23
type input "50,000"
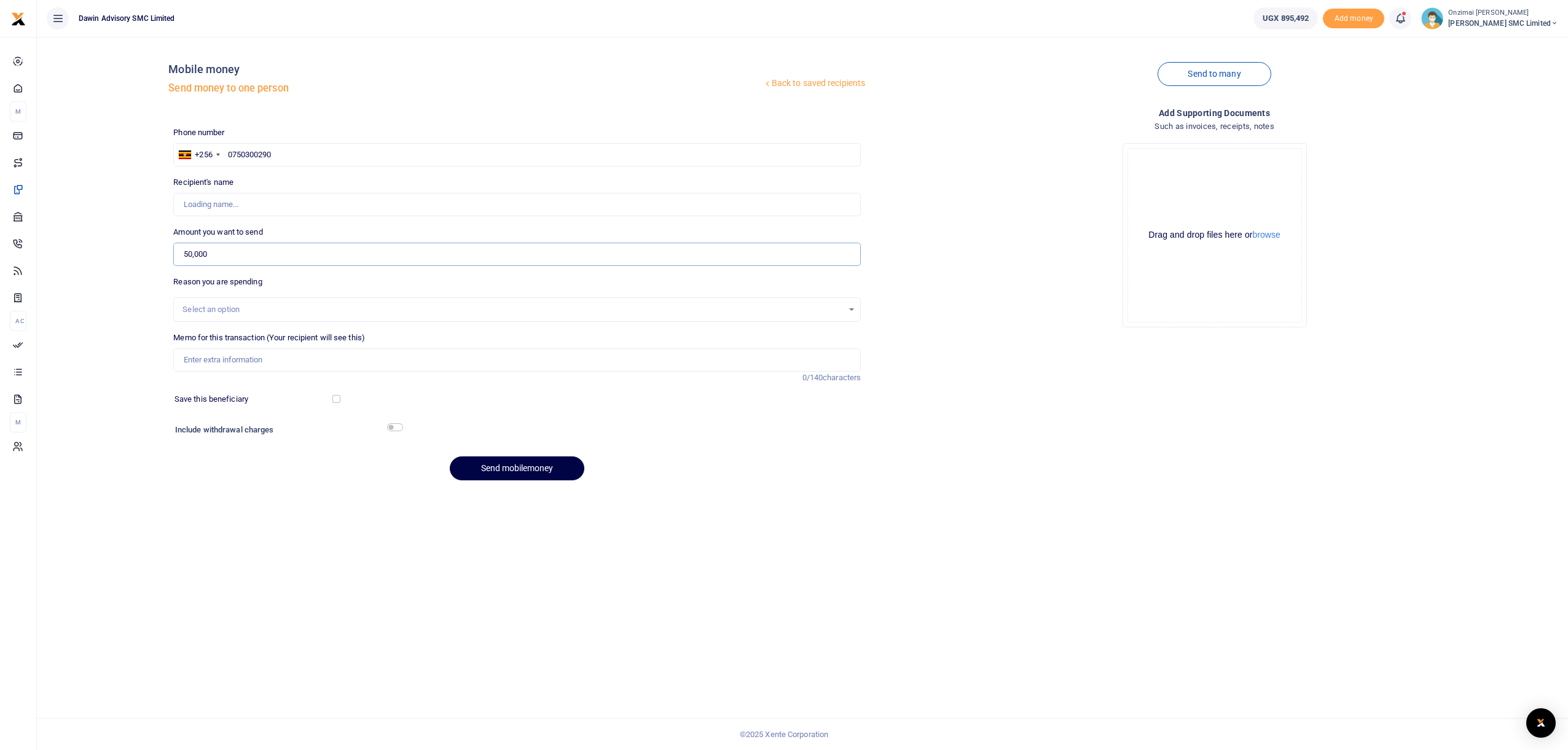
type input "Fredrick Onzimai"
type input "50,000"
click at [233, 307] on div "Select an option" at bounding box center [513, 310] width 661 height 12
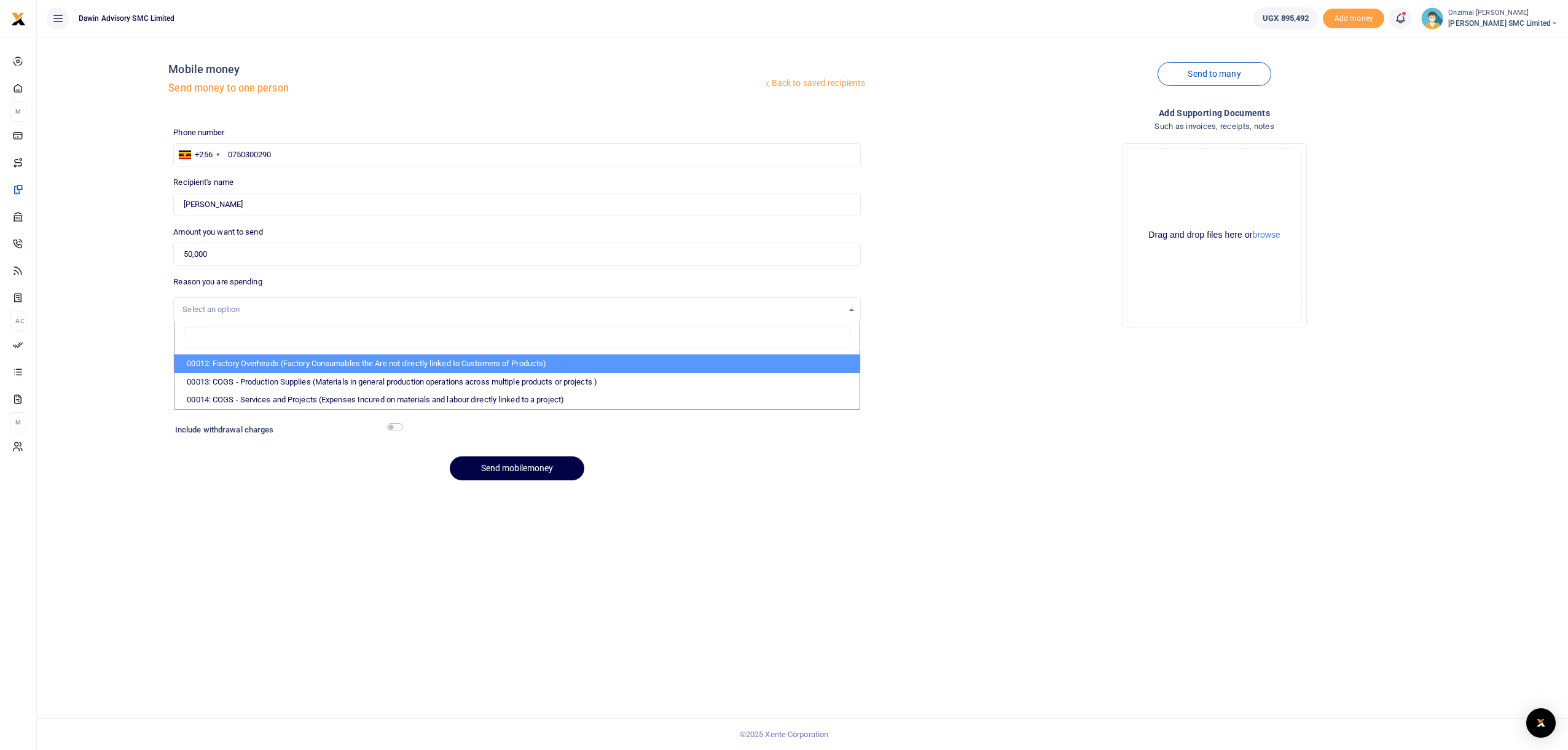
click at [308, 367] on li "00012: Factory Overheads (Factory Consumables the Are not directly linked to Cu…" at bounding box center [517, 363] width 685 height 18
select select "4975"
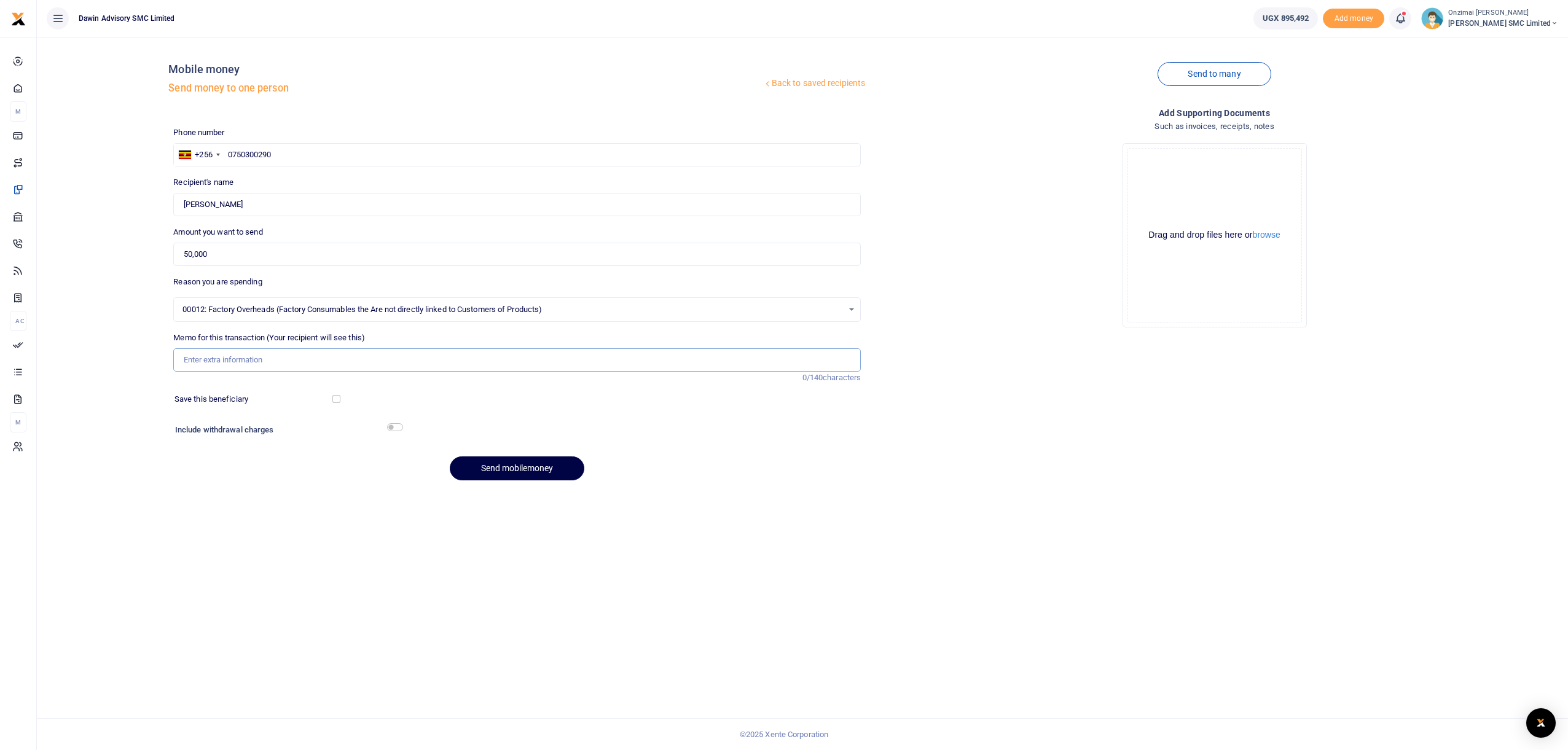
click at [249, 365] on input "Memo for this transaction (Your recipient will see this)" at bounding box center [517, 360] width 687 height 23
type input "T"
type input "M"
type input "D"
type input "Facilitatoin for Meals at Directors Office"
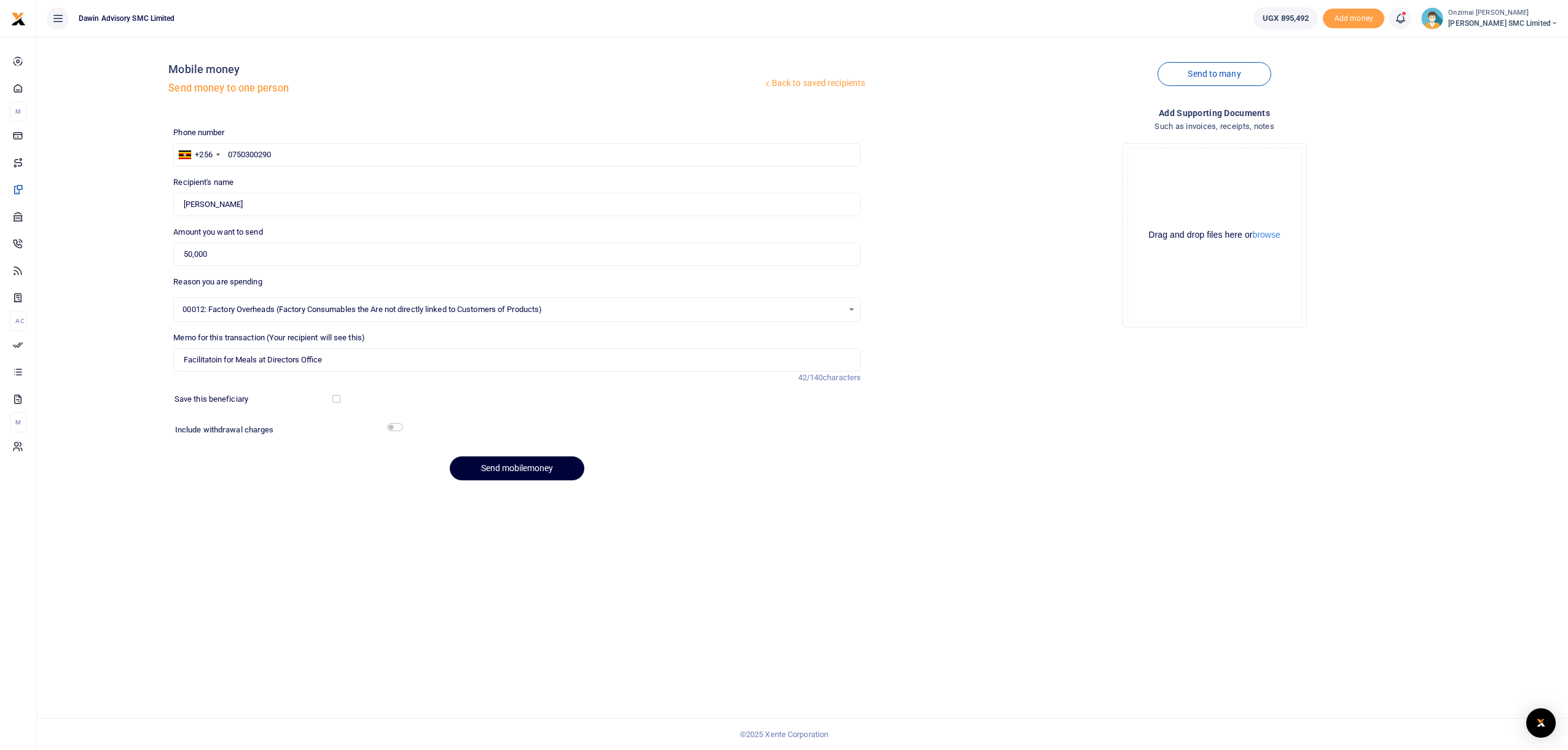
click at [511, 465] on button "Send mobilemoney" at bounding box center [517, 468] width 134 height 24
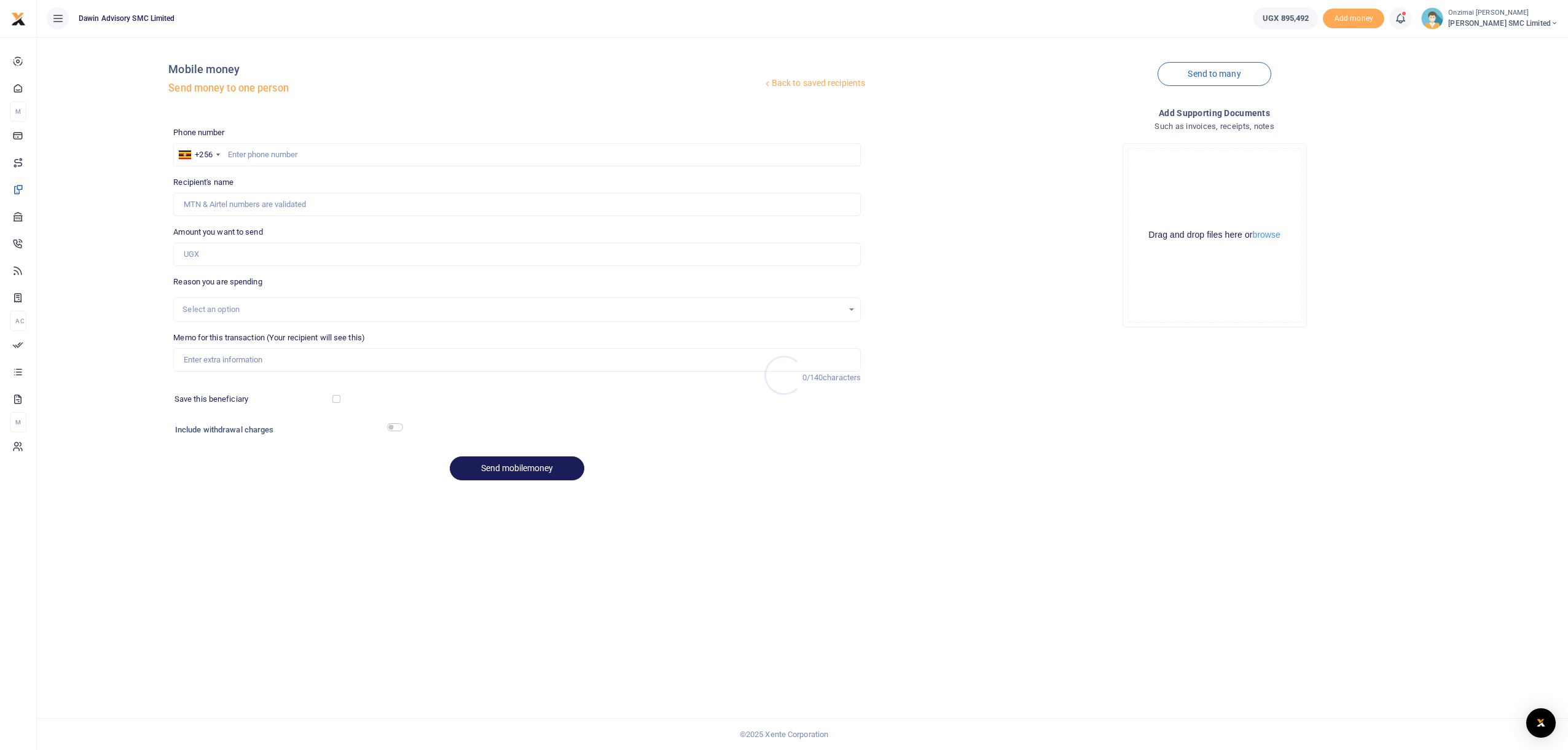
click at [21, 344] on div at bounding box center [784, 375] width 1568 height 750
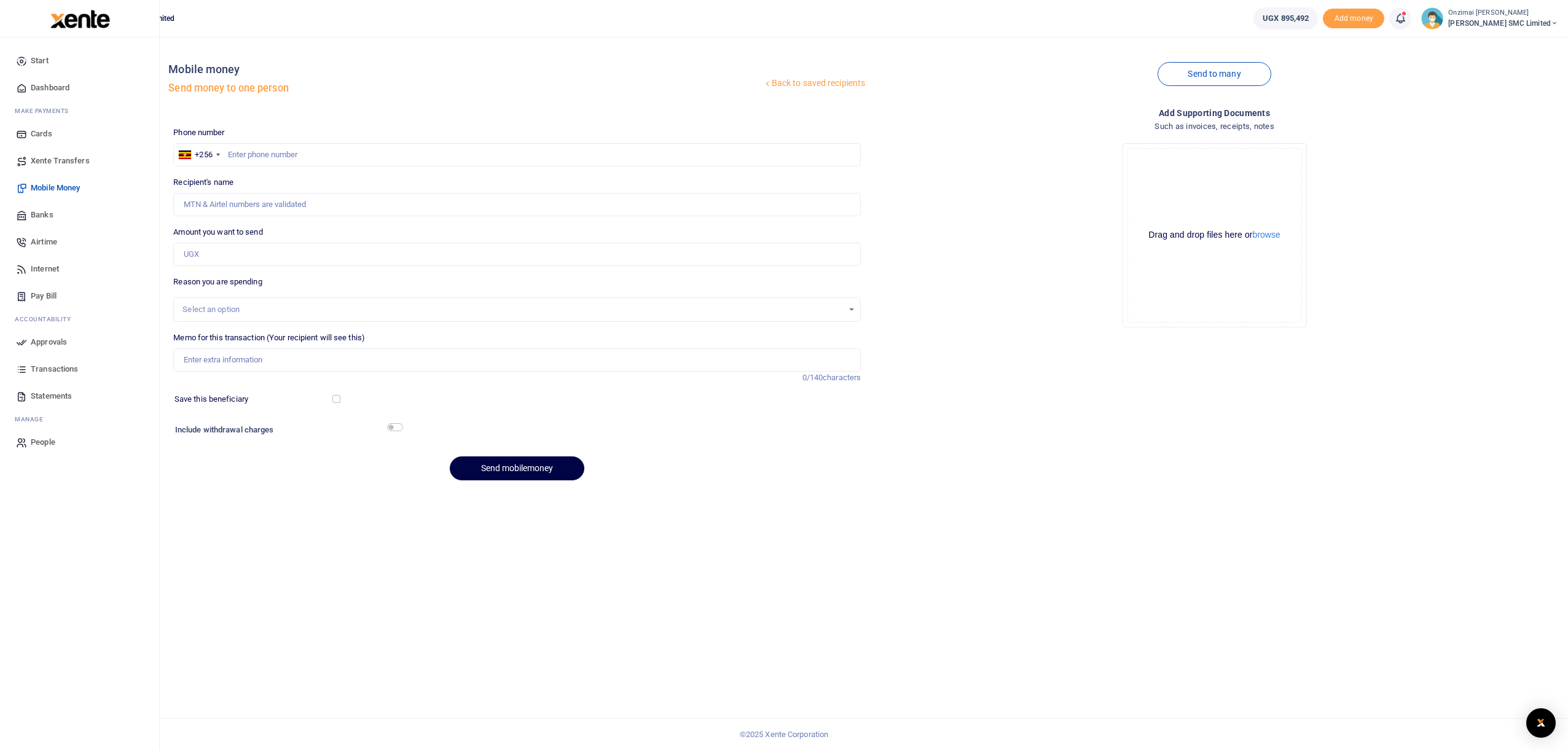
click at [48, 343] on span "Approvals" at bounding box center [48, 342] width 36 height 12
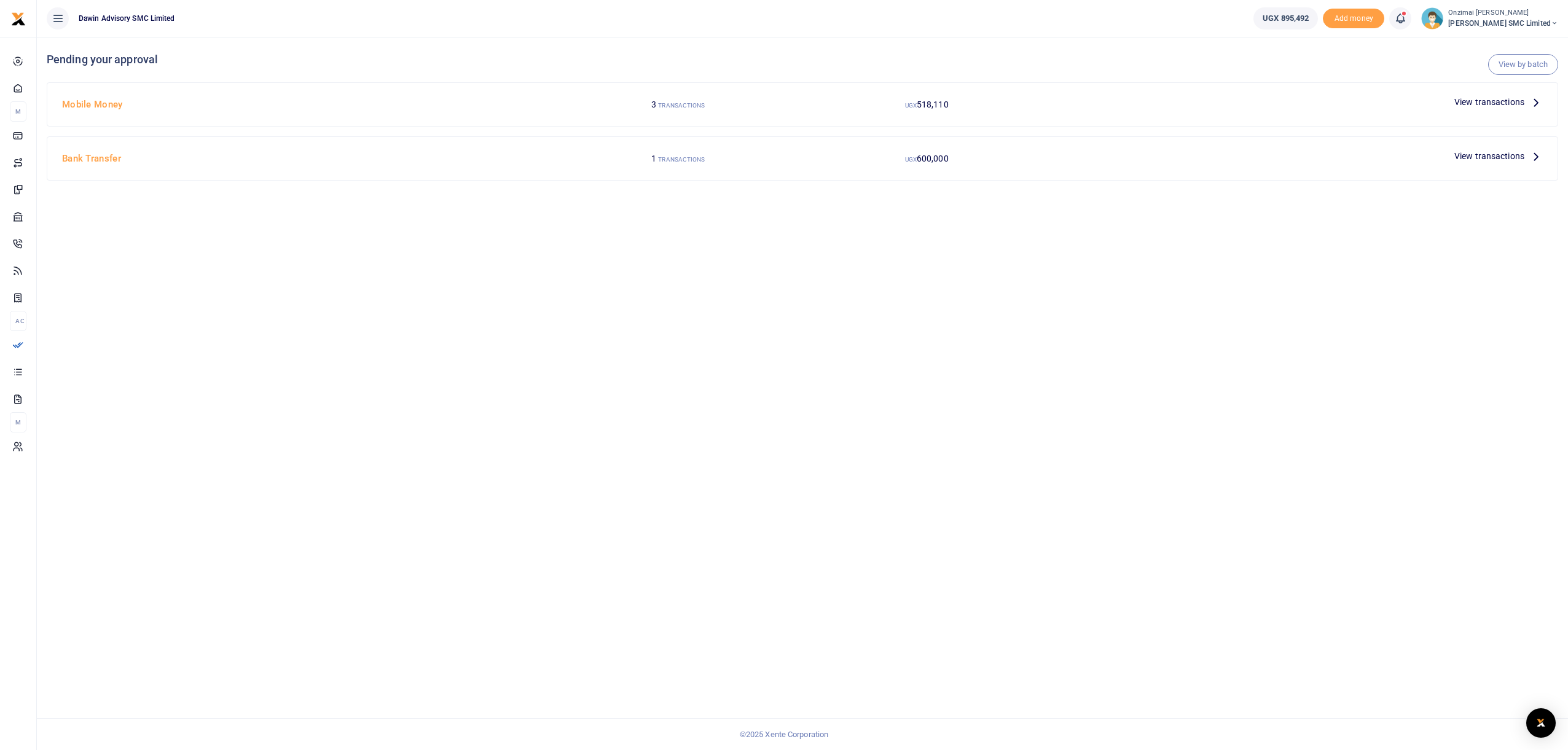
click at [1455, 96] on span "View transactions" at bounding box center [1489, 102] width 70 height 14
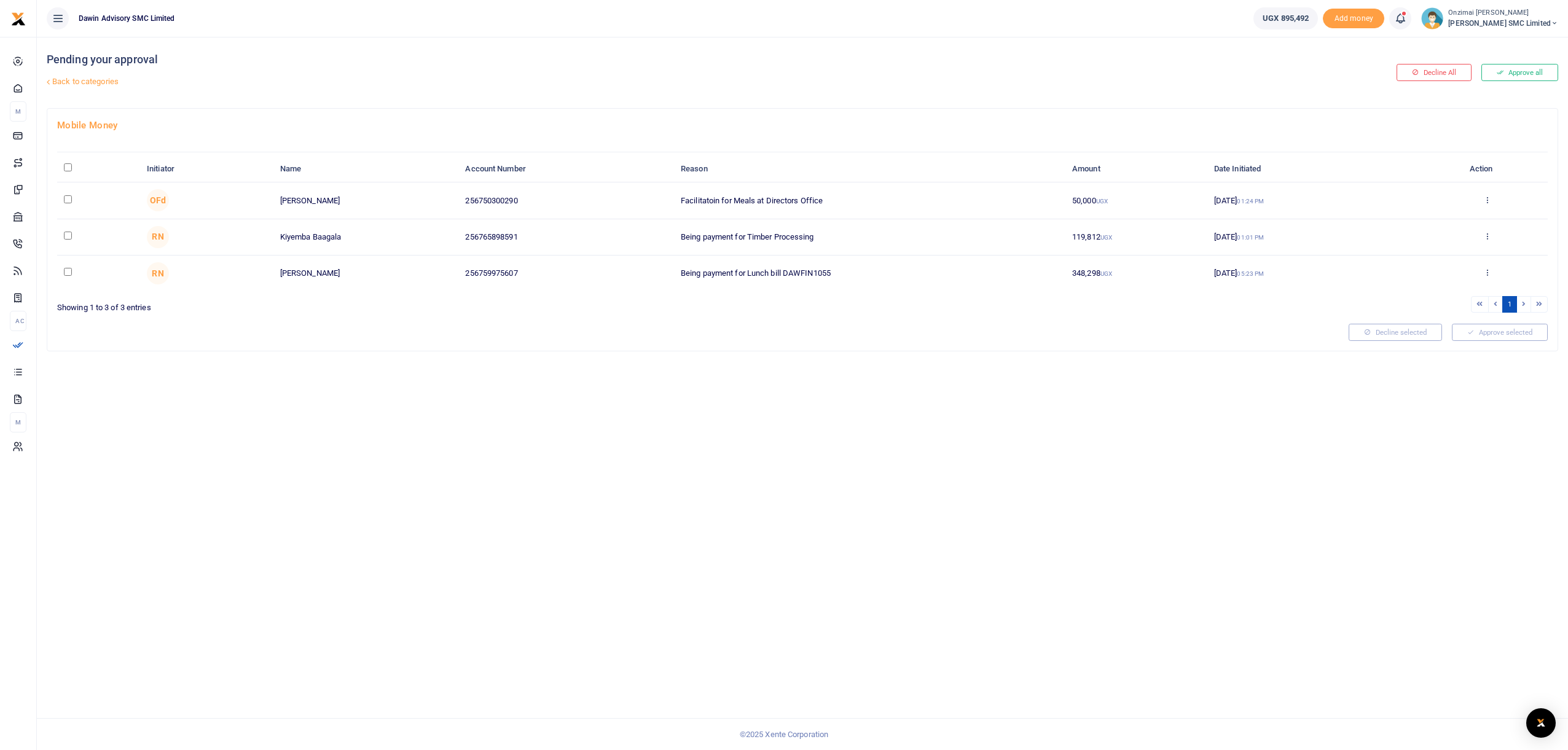
click at [69, 204] on td at bounding box center [98, 200] width 83 height 36
click at [67, 202] on input "checkbox" at bounding box center [68, 200] width 8 height 8
checkbox input "true"
click at [68, 235] on input "checkbox" at bounding box center [68, 236] width 8 height 8
checkbox input "true"
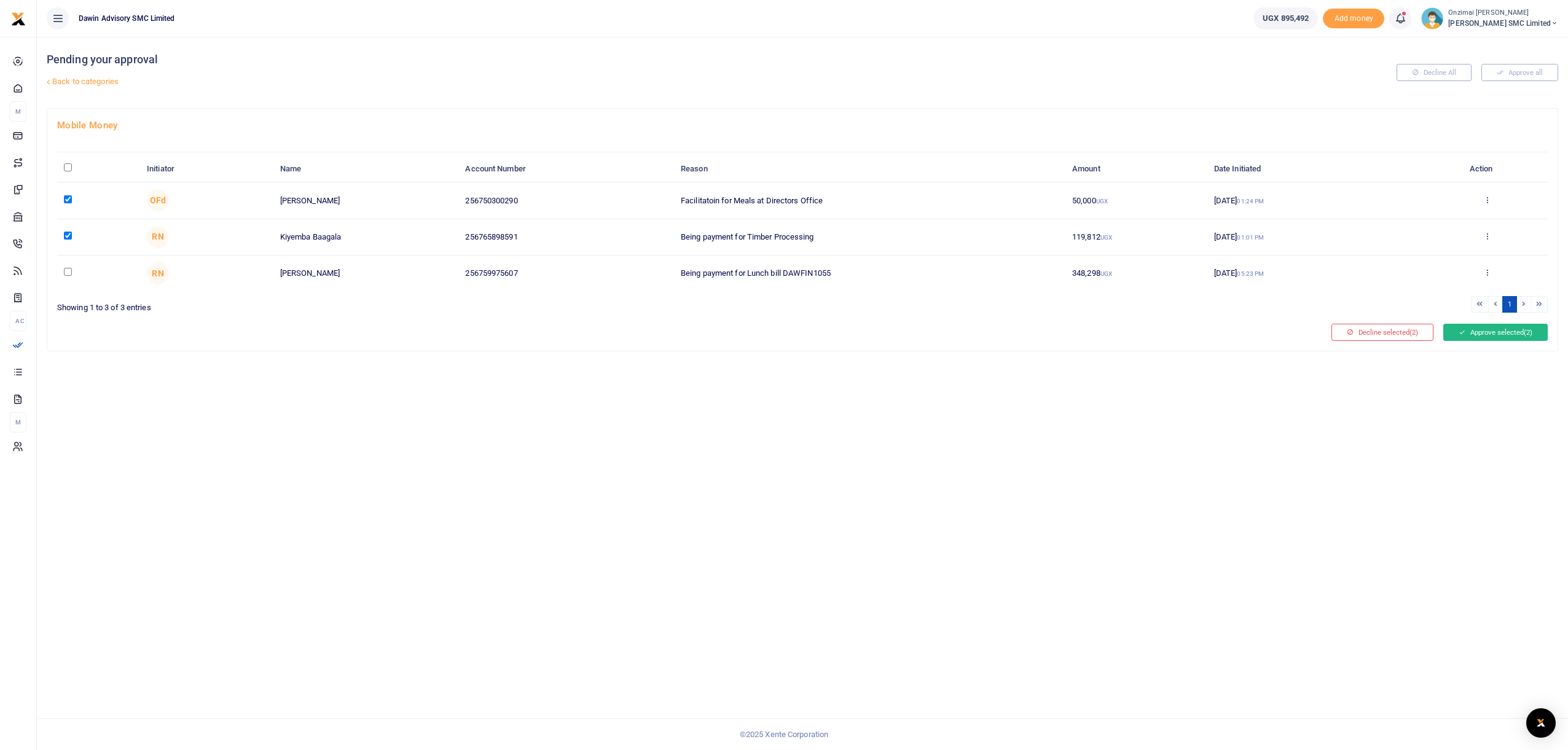
click at [1466, 336] on button "Approve selected (2)" at bounding box center [1495, 332] width 105 height 17
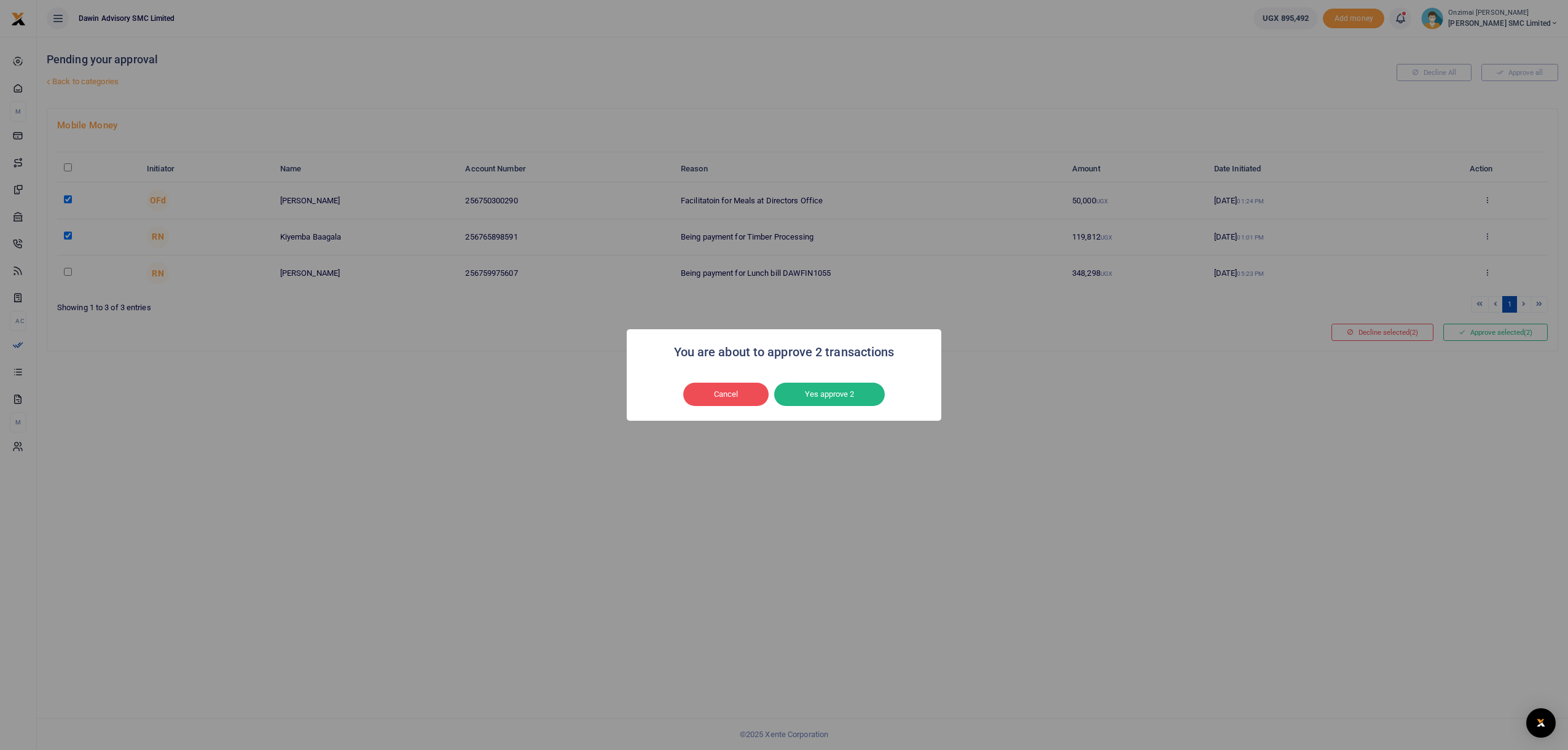
click at [816, 407] on div "Cancel No Yes approve 2" at bounding box center [784, 394] width 290 height 29
click at [817, 397] on button "Yes approve 2" at bounding box center [829, 394] width 111 height 23
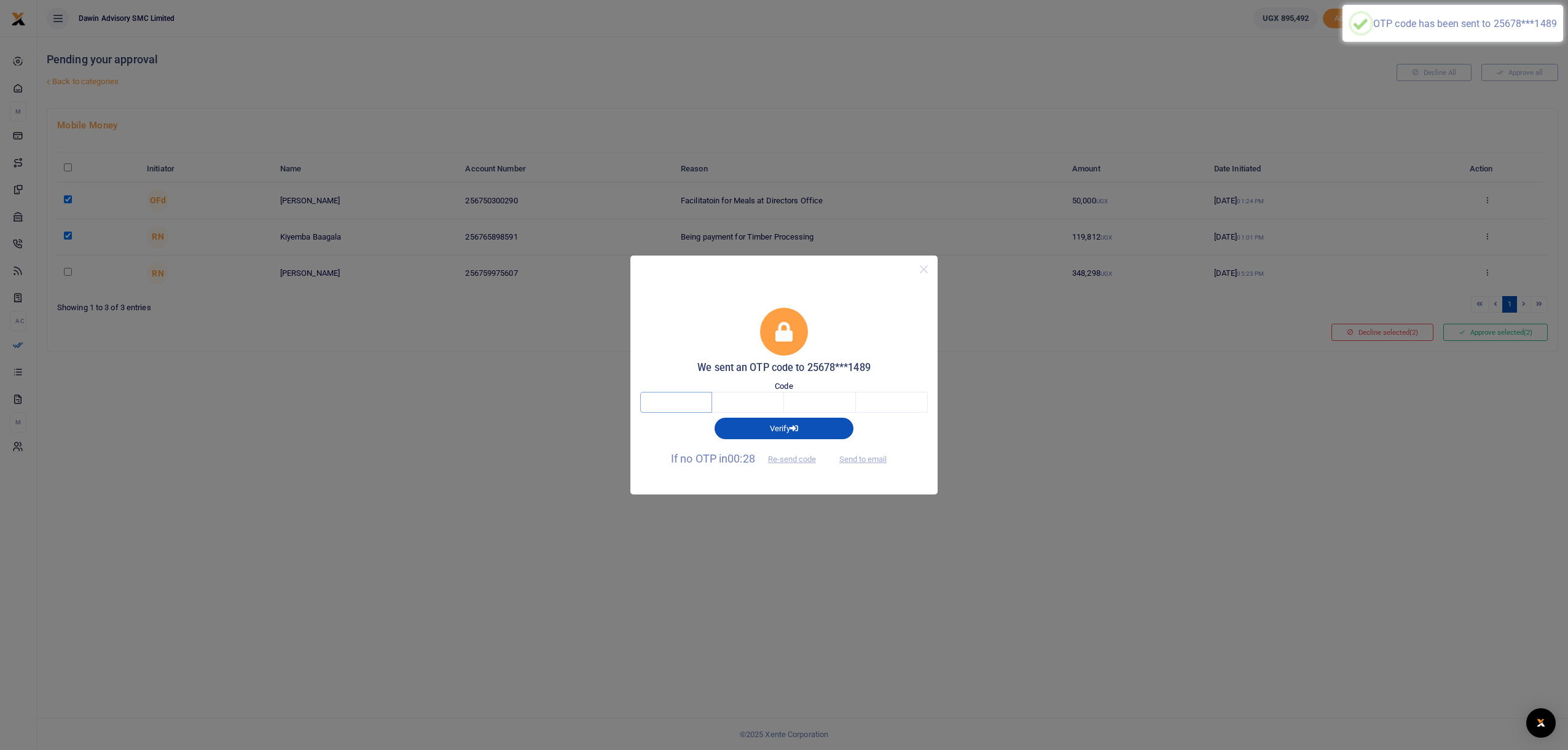
click at [677, 405] on input "text" at bounding box center [676, 402] width 72 height 21
type input "5"
type input "9"
type input "1"
type input "2"
